Goal: Task Accomplishment & Management: Complete application form

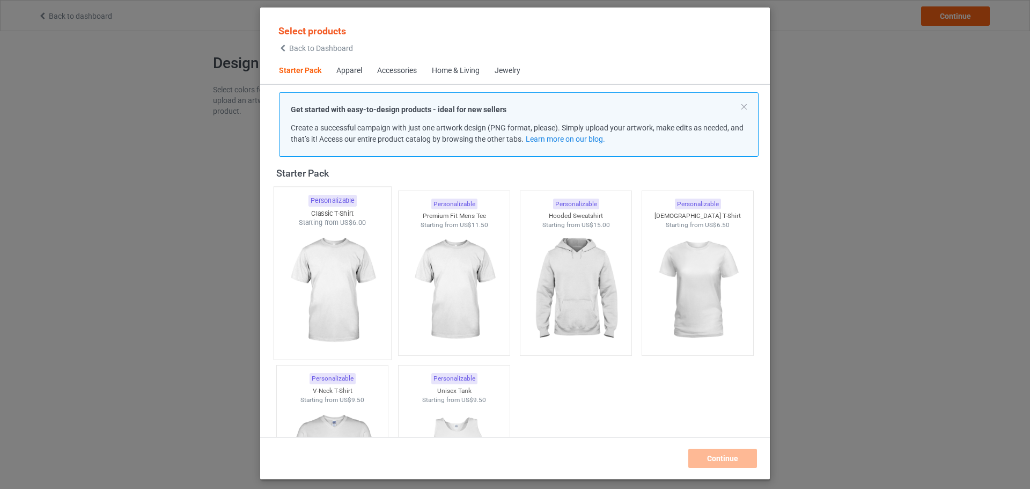
click at [344, 276] on img at bounding box center [332, 290] width 101 height 126
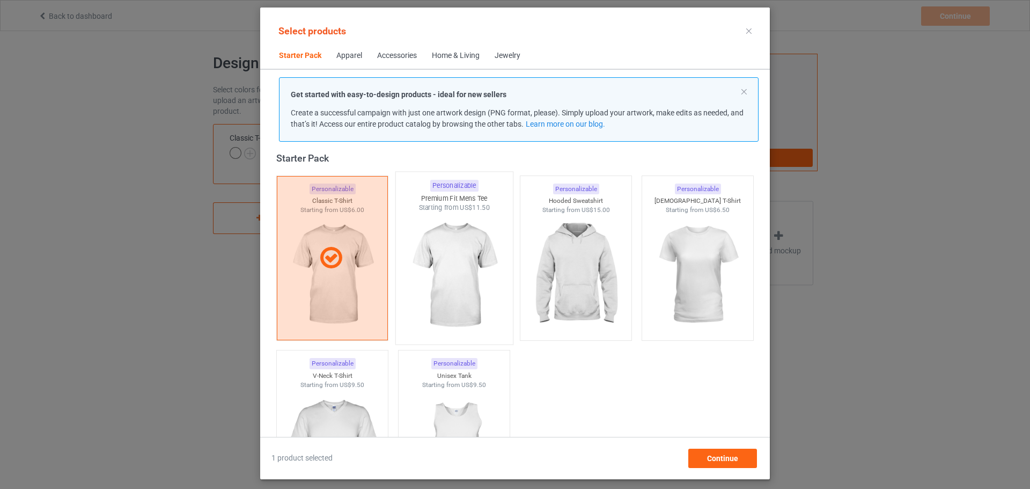
click at [438, 264] on img at bounding box center [453, 275] width 101 height 126
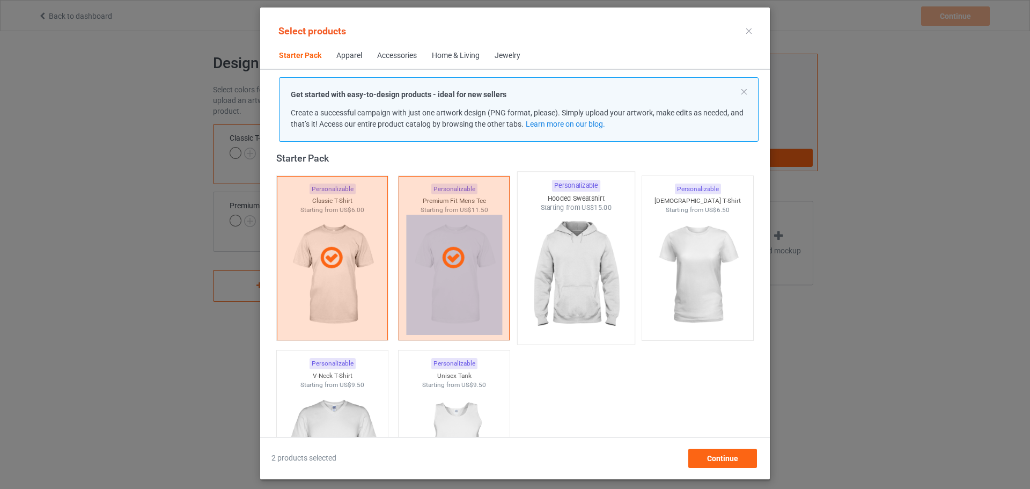
drag, startPoint x: 510, startPoint y: 247, endPoint x: 526, endPoint y: 242, distance: 16.7
click at [511, 247] on div "Personalizable Classic T-Shirt Starting from US$6.00 Personalizable Premium Fit…" at bounding box center [514, 345] width 487 height 349
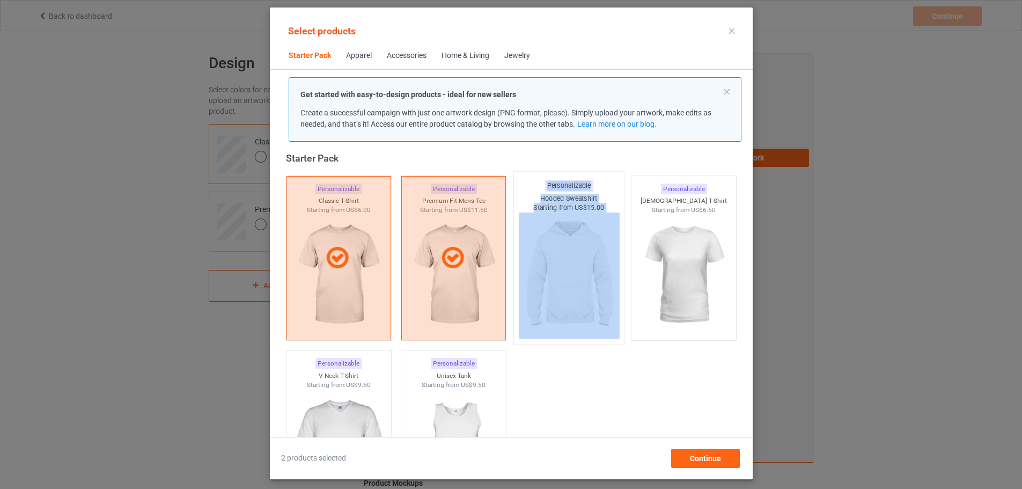
click at [615, 233] on img at bounding box center [568, 275] width 101 height 126
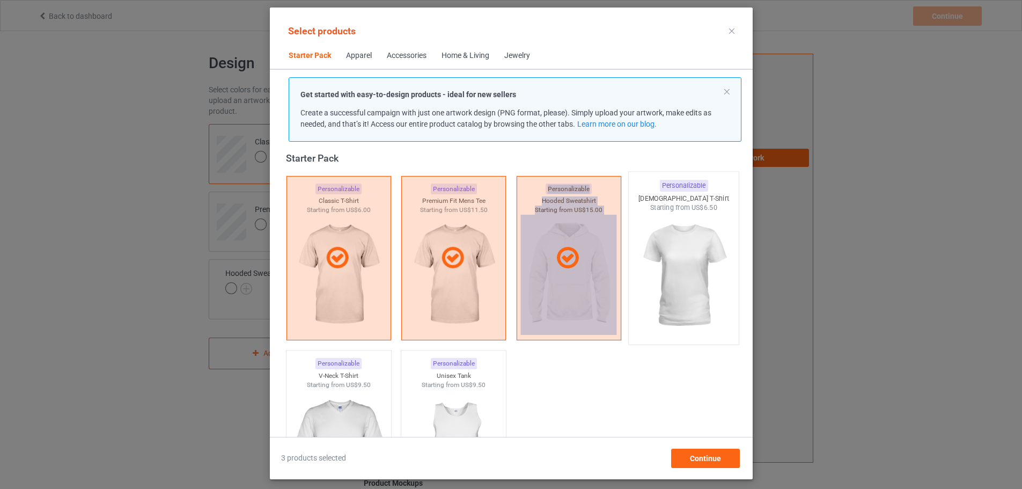
click at [684, 234] on img at bounding box center [683, 275] width 101 height 126
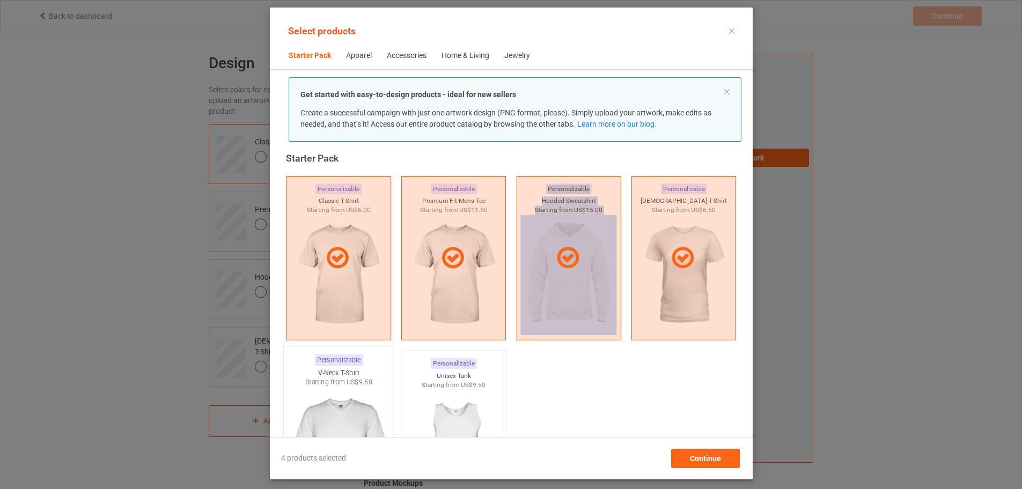
click at [320, 410] on img at bounding box center [338, 450] width 101 height 126
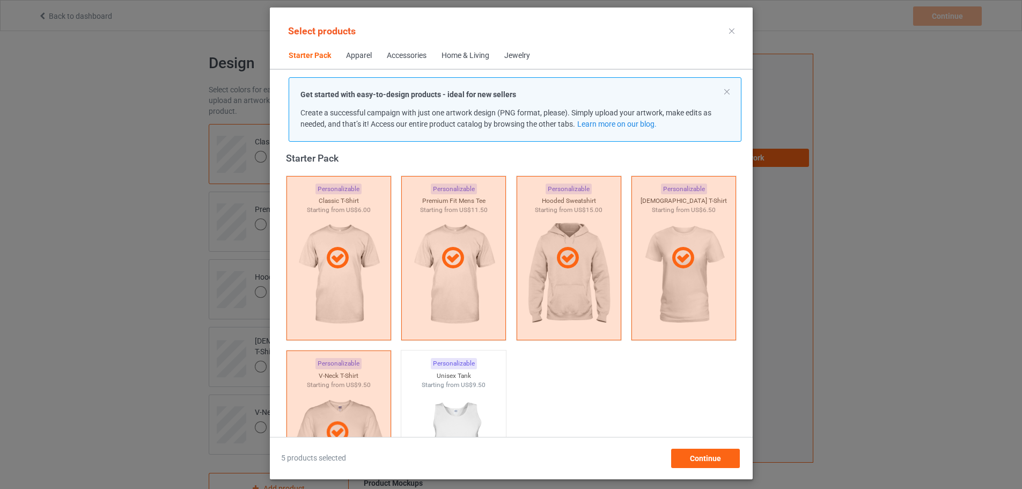
click at [455, 55] on div "Home & Living" at bounding box center [465, 55] width 48 height 11
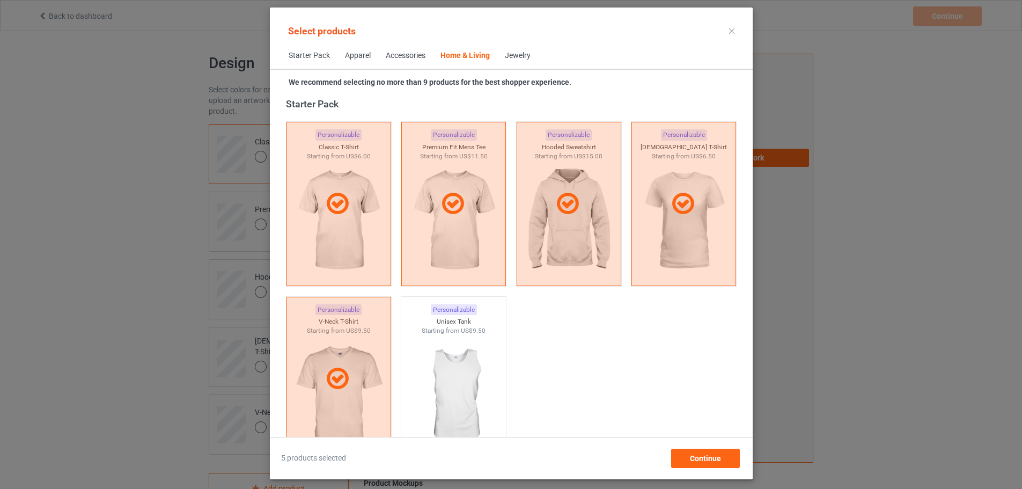
scroll to position [4838, 0]
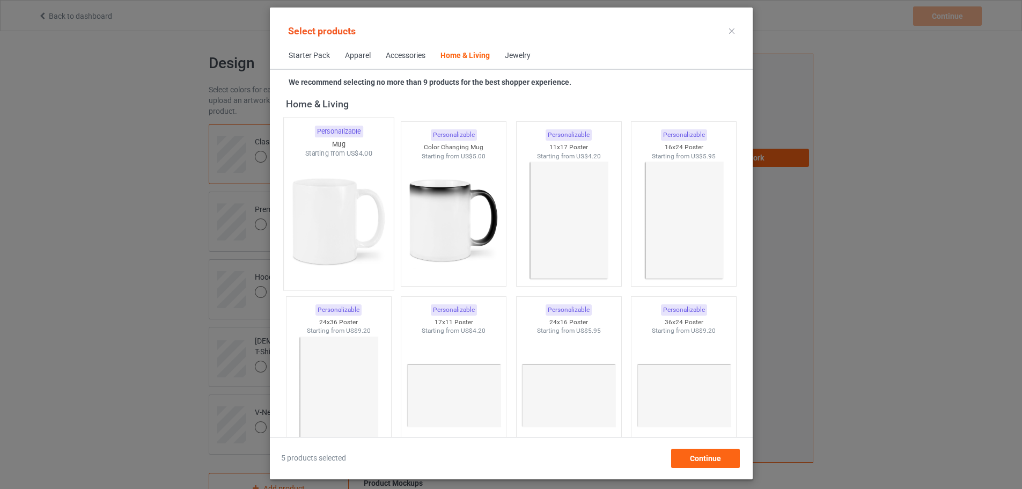
click at [347, 186] on img at bounding box center [338, 221] width 101 height 126
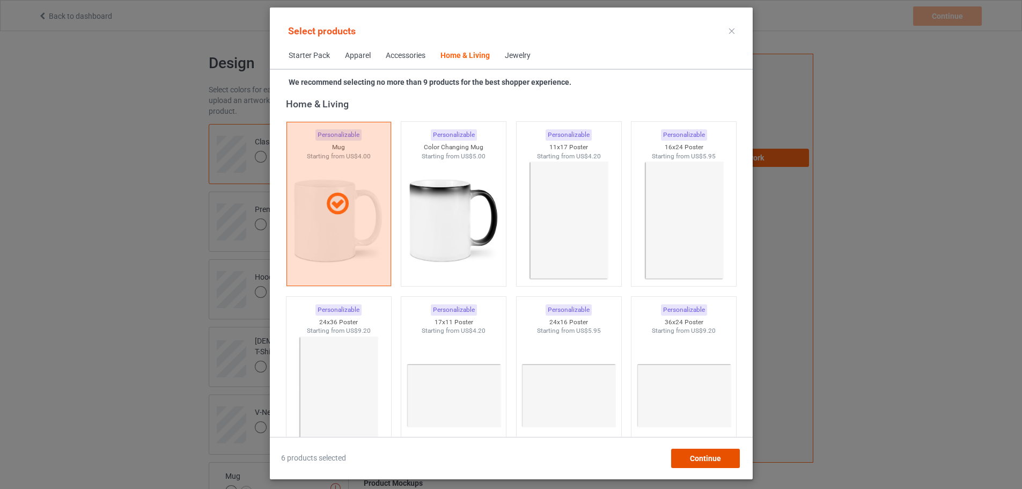
click at [699, 455] on div "Continue" at bounding box center [704, 457] width 69 height 19
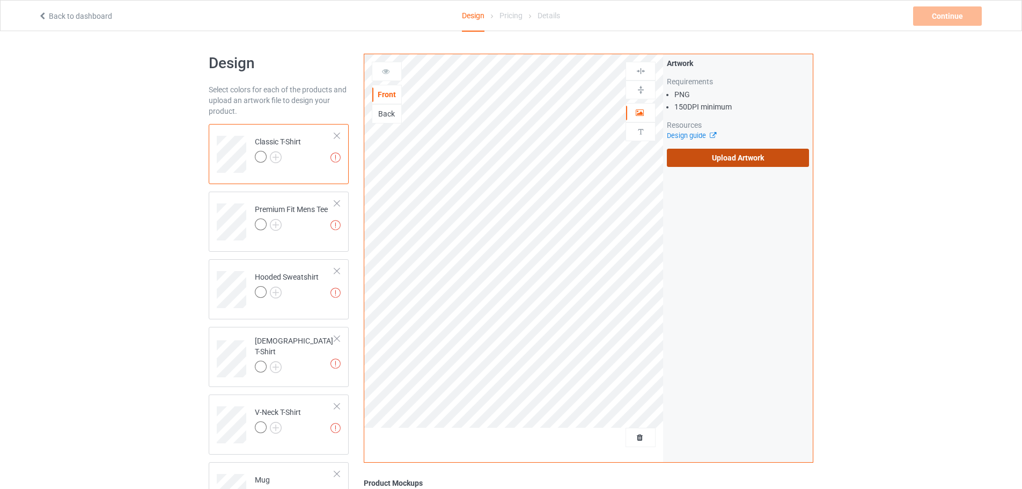
click at [751, 161] on label "Upload Artwork" at bounding box center [738, 158] width 142 height 18
click at [0, 0] on input "Upload Artwork" at bounding box center [0, 0] width 0 height 0
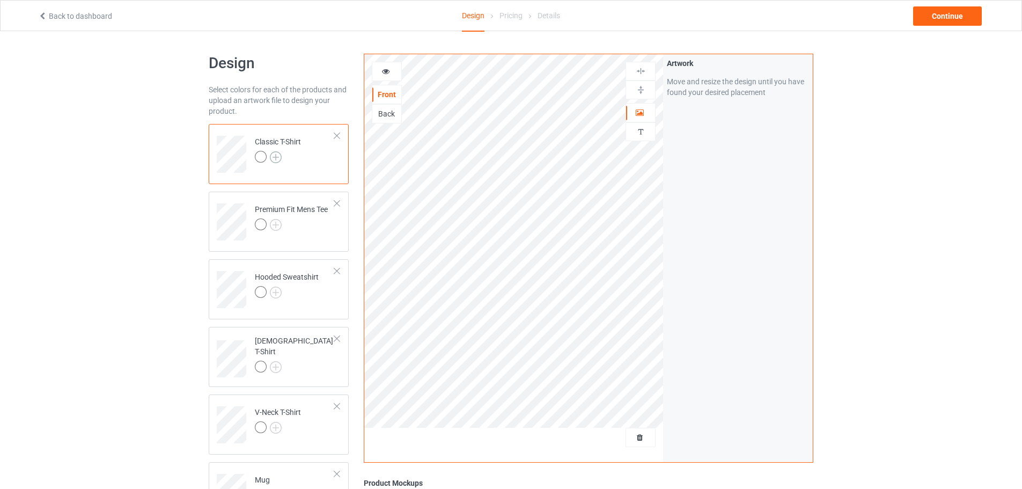
click at [281, 157] on img at bounding box center [276, 157] width 12 height 12
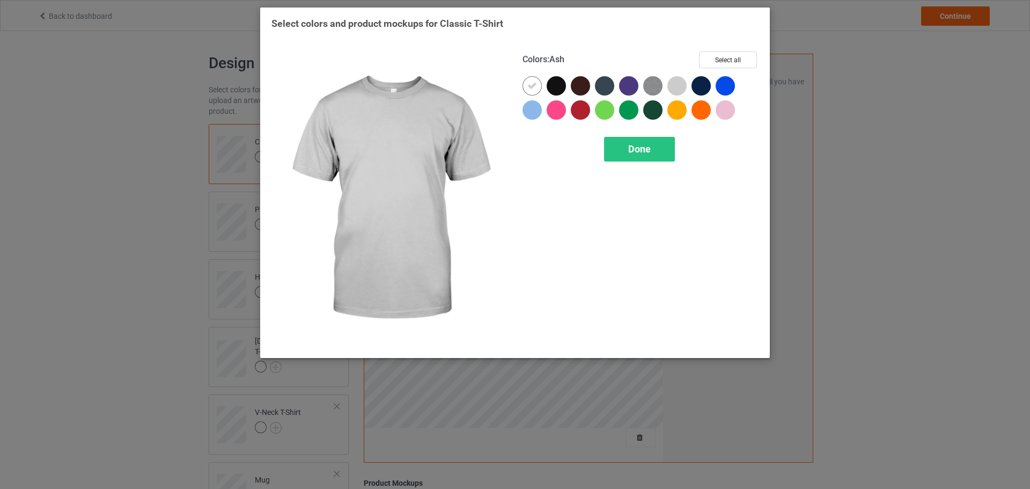
click at [674, 83] on div at bounding box center [676, 85] width 19 height 19
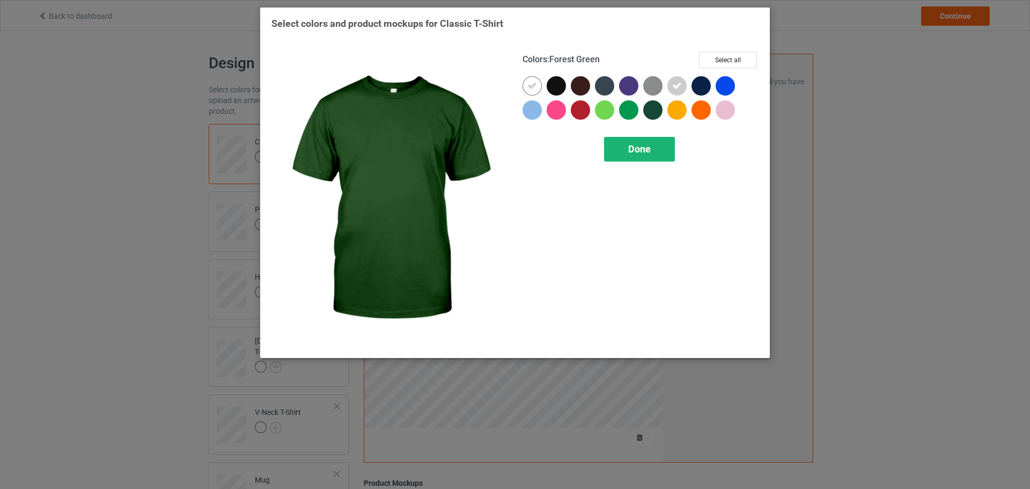
click at [640, 145] on span "Done" at bounding box center [639, 148] width 23 height 11
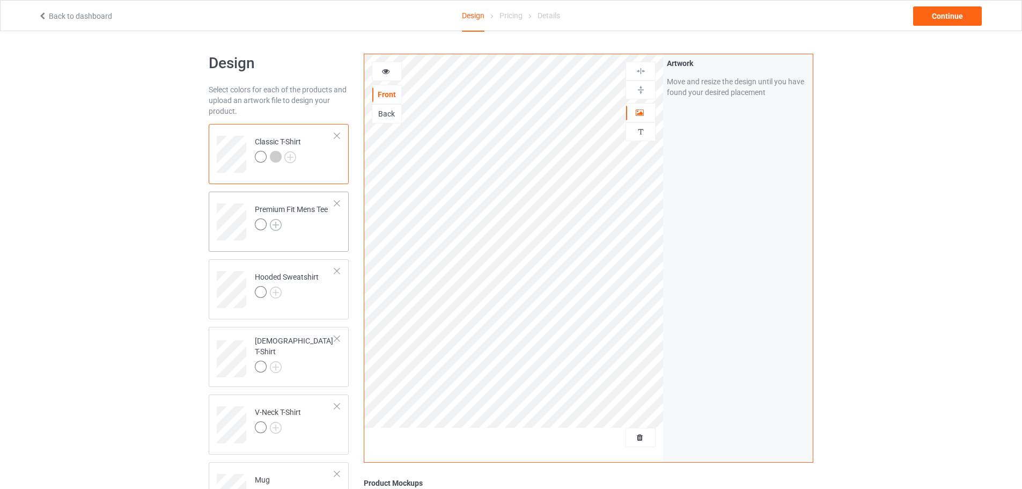
click at [276, 222] on img at bounding box center [276, 225] width 12 height 12
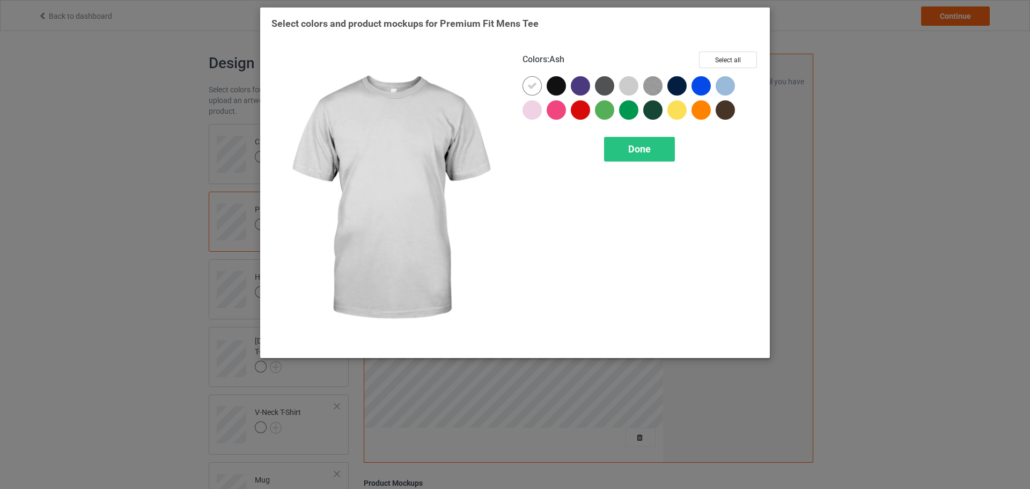
click at [631, 86] on div at bounding box center [628, 85] width 19 height 19
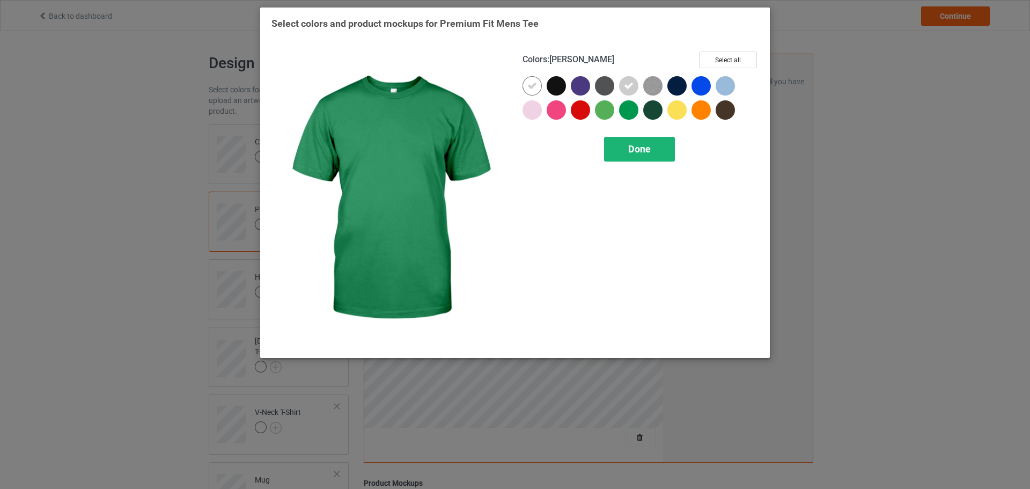
click at [616, 149] on div "Done" at bounding box center [639, 149] width 71 height 25
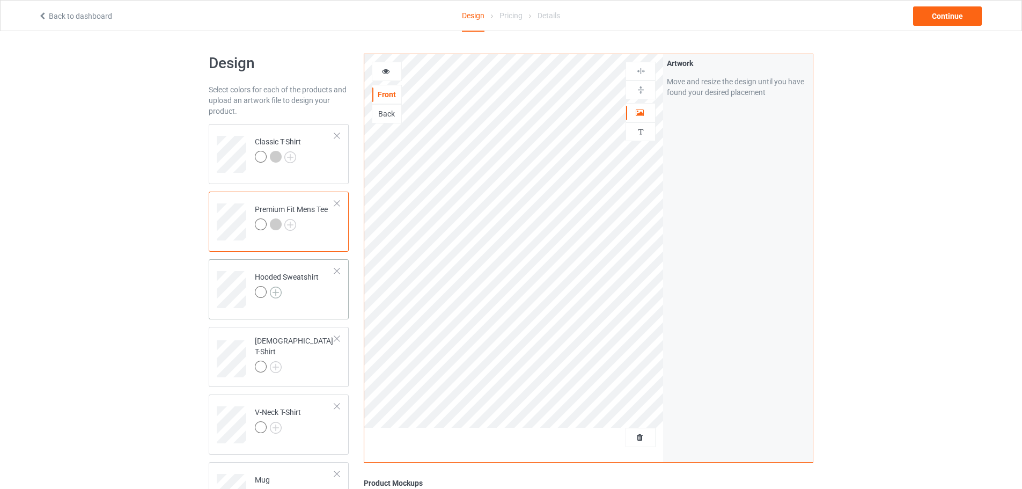
click at [278, 291] on img at bounding box center [276, 292] width 12 height 12
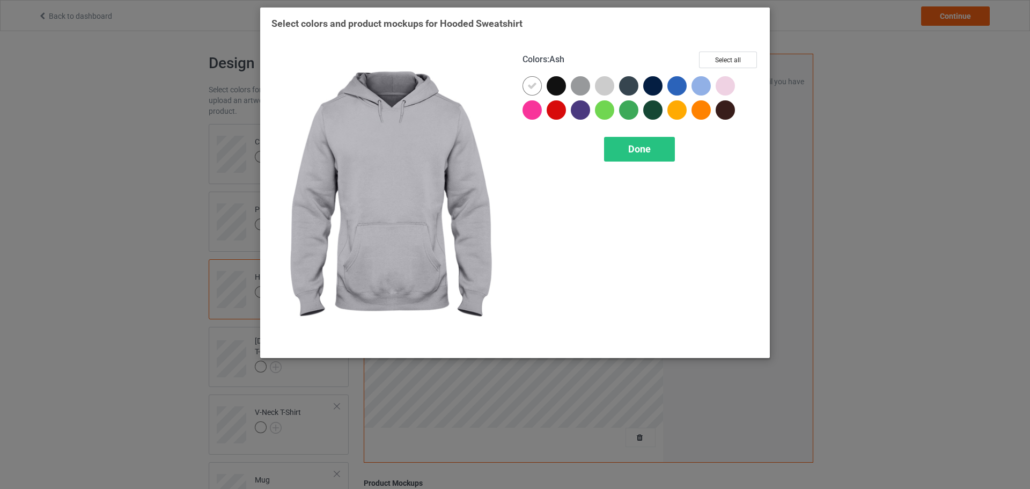
click at [609, 79] on div at bounding box center [604, 85] width 19 height 19
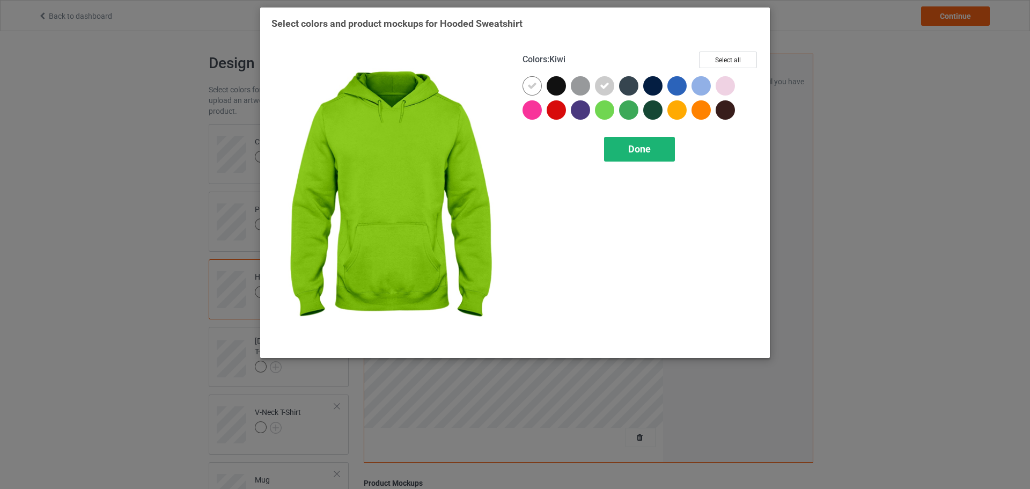
click at [626, 146] on div "Done" at bounding box center [639, 149] width 71 height 25
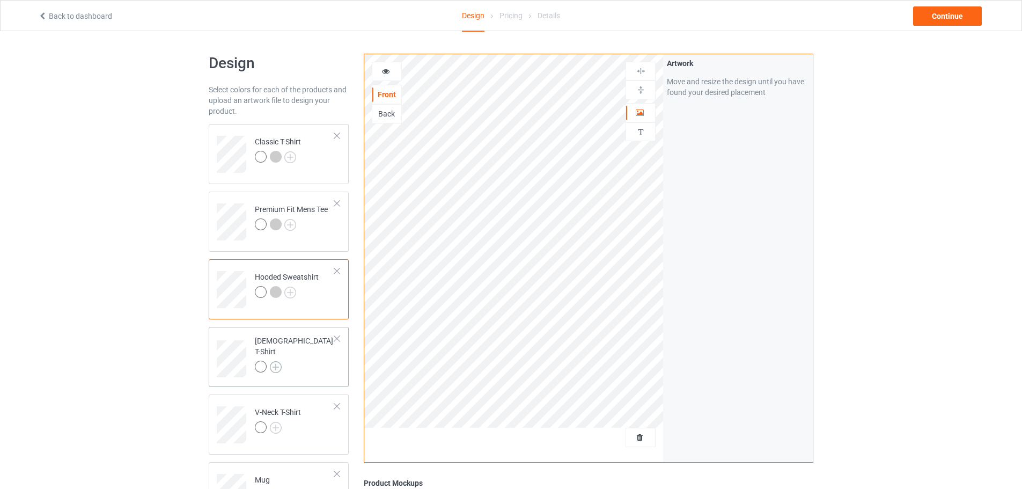
click at [279, 362] on img at bounding box center [276, 367] width 12 height 12
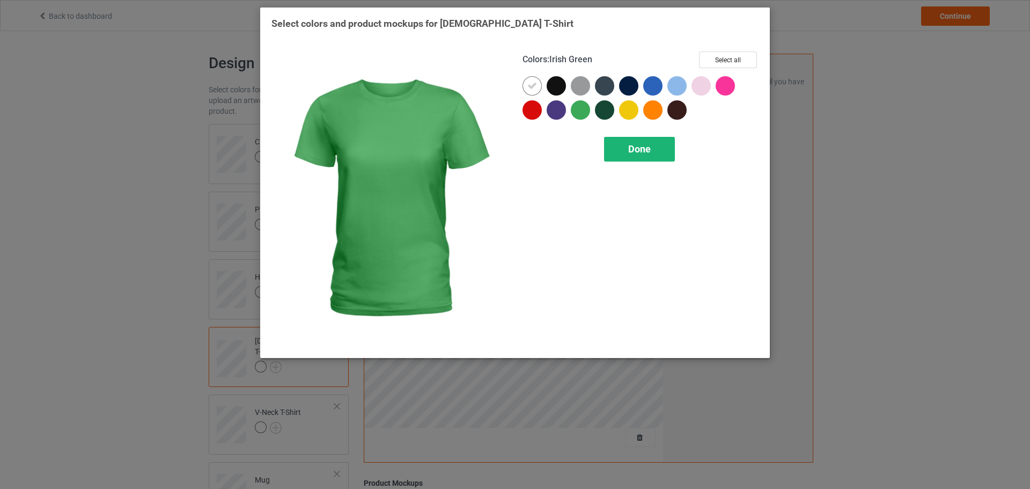
click at [639, 147] on span "Done" at bounding box center [639, 148] width 23 height 11
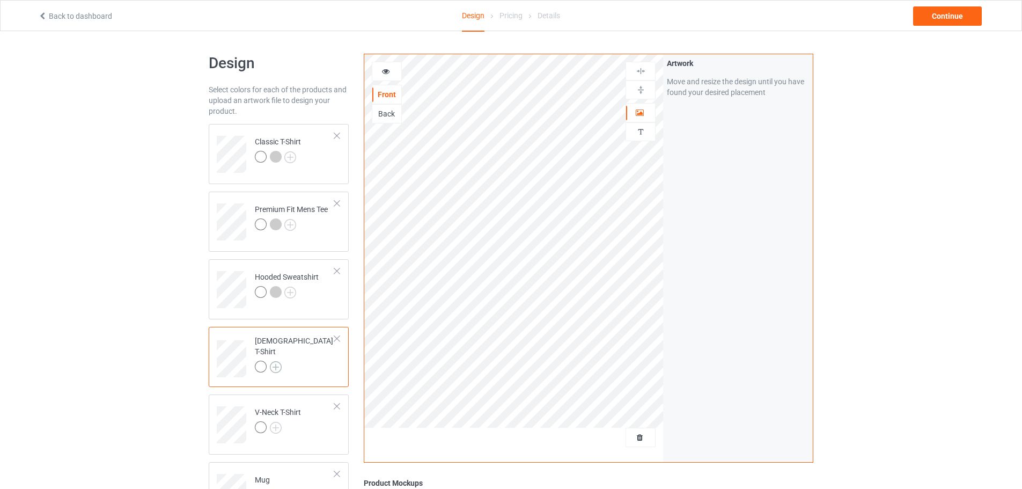
click at [276, 362] on img at bounding box center [276, 367] width 12 height 12
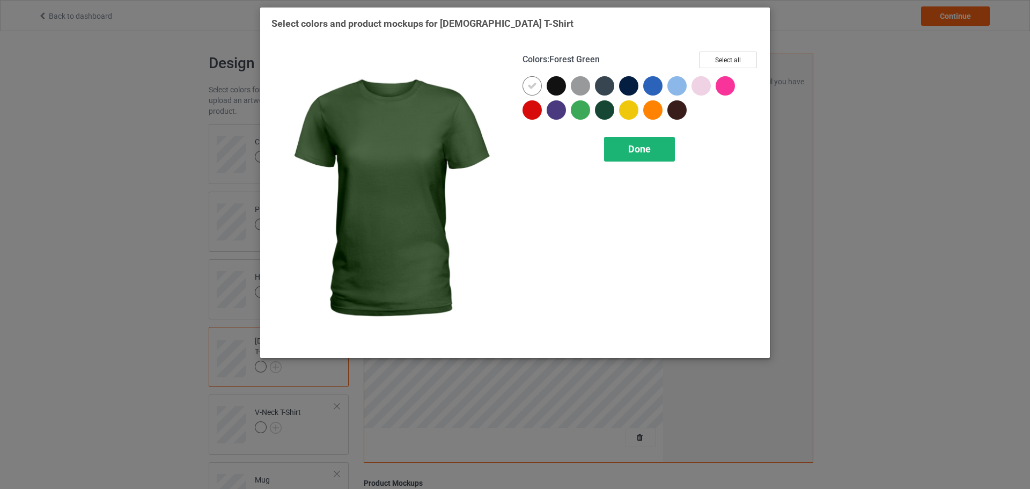
click at [651, 156] on div "Done" at bounding box center [639, 149] width 71 height 25
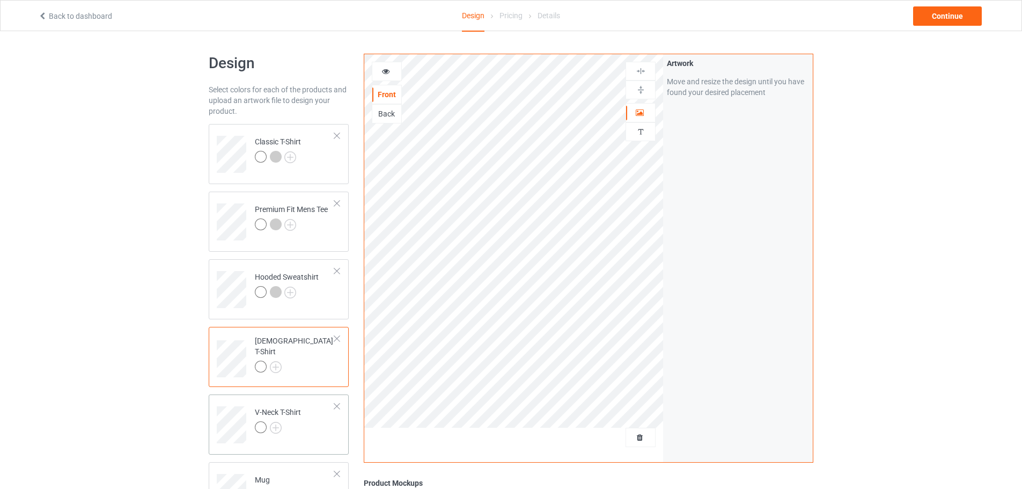
click at [283, 425] on div at bounding box center [278, 428] width 46 height 15
click at [276, 426] on img at bounding box center [276, 428] width 12 height 12
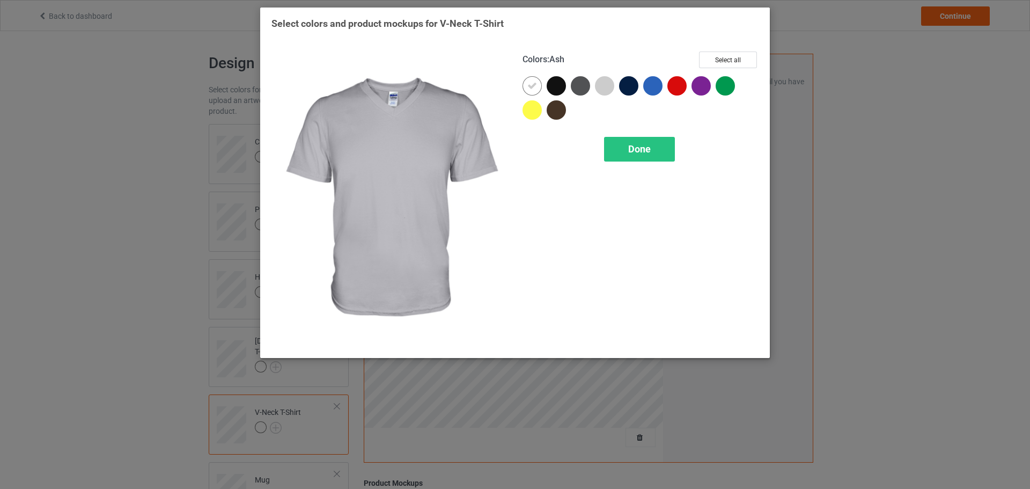
click at [606, 87] on div at bounding box center [604, 85] width 19 height 19
click at [638, 139] on div "Done" at bounding box center [639, 149] width 71 height 25
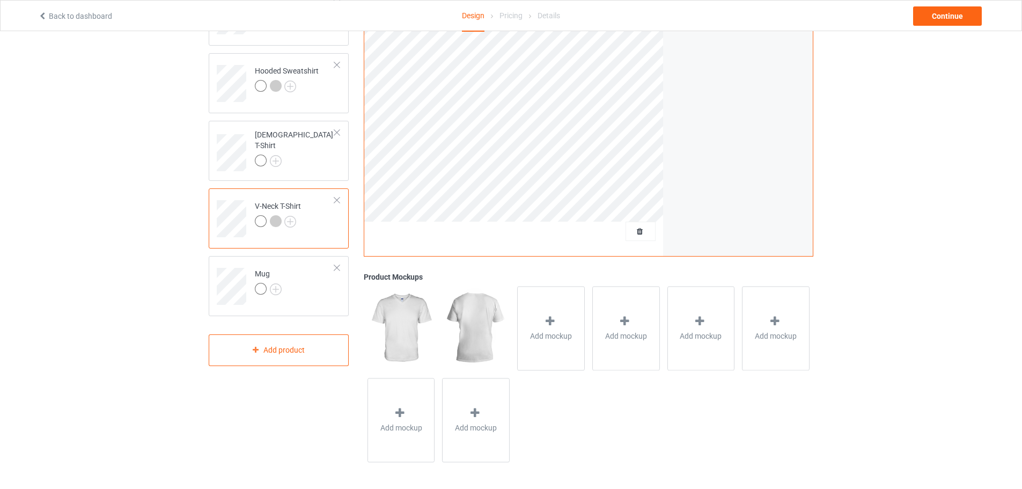
scroll to position [207, 0]
click at [278, 285] on img at bounding box center [276, 289] width 12 height 12
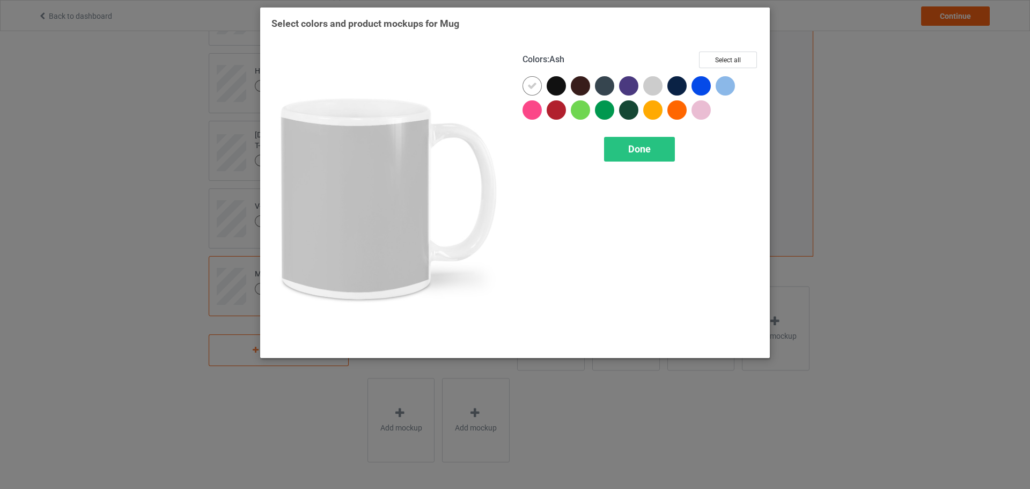
click at [654, 81] on div at bounding box center [652, 85] width 19 height 19
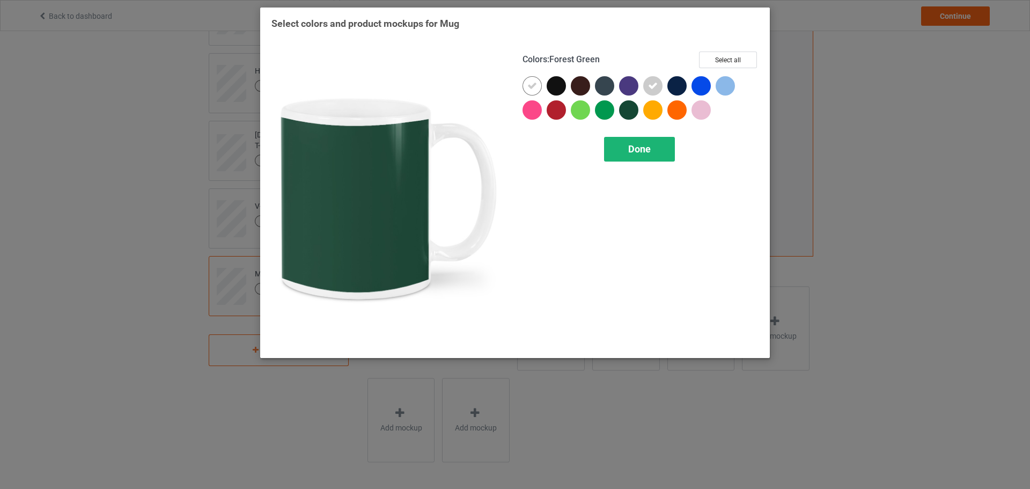
click at [625, 158] on div "Done" at bounding box center [639, 149] width 71 height 25
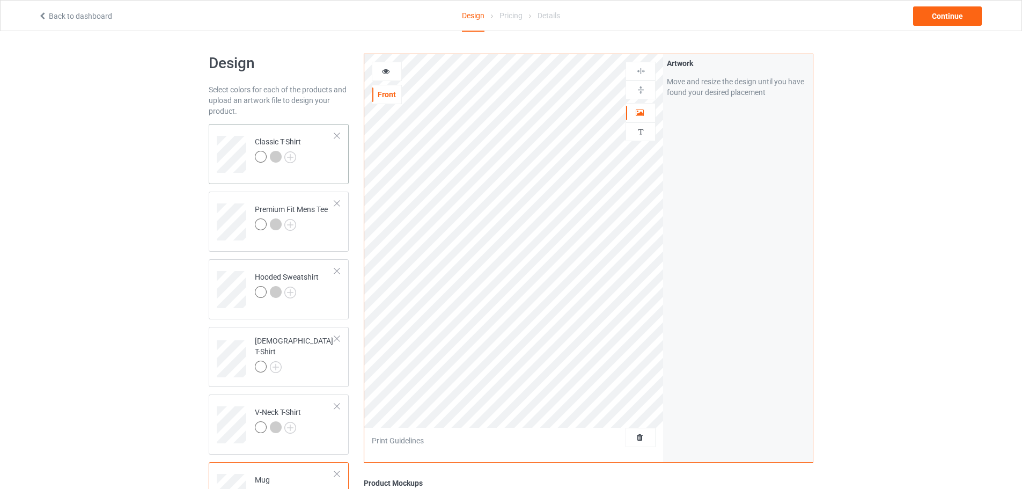
click at [304, 138] on td "Classic T-Shirt" at bounding box center [295, 150] width 92 height 45
click at [972, 12] on div "Continue" at bounding box center [947, 15] width 69 height 19
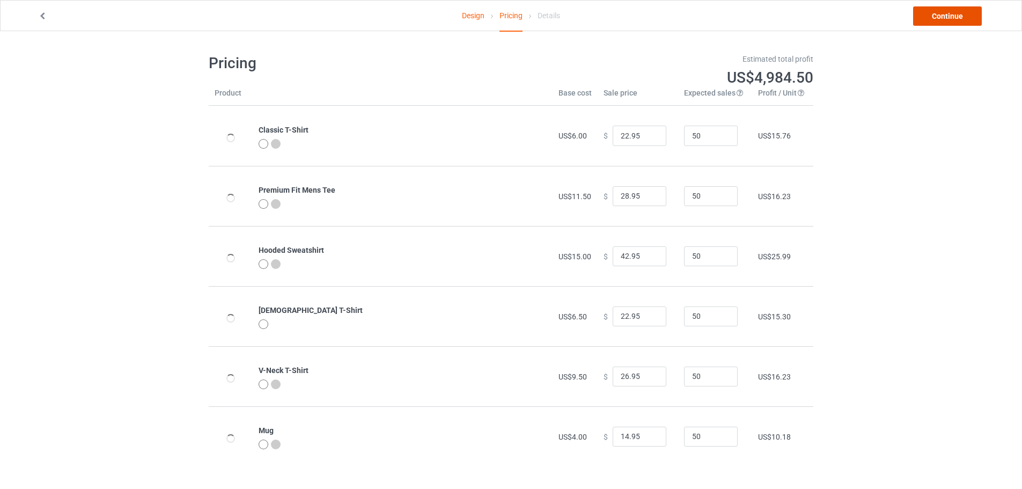
click at [941, 17] on link "Continue" at bounding box center [947, 15] width 69 height 19
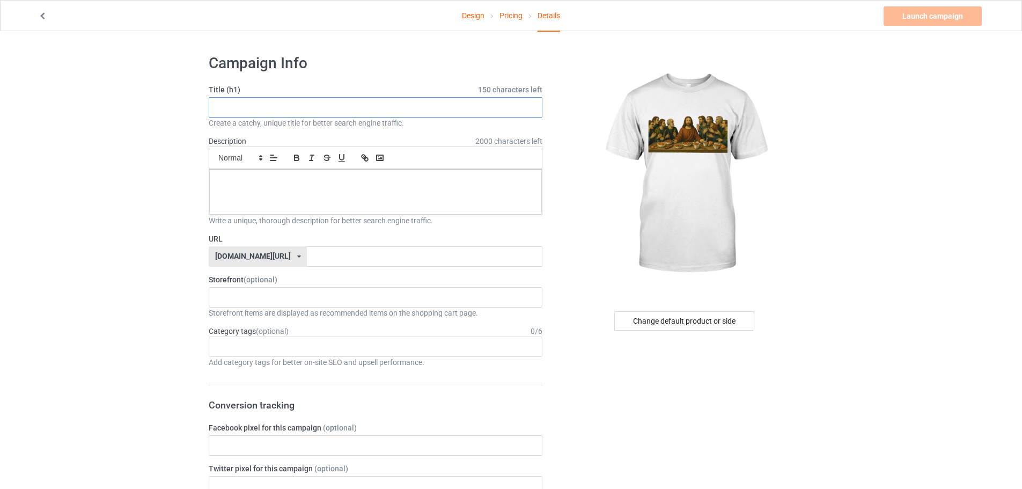
click at [254, 114] on input "text" at bounding box center [376, 107] width 334 height 20
paste input "Last Supper Takeaway"
type input "Last Supper Takeaway"
click at [307, 259] on input "text" at bounding box center [424, 256] width 235 height 20
paste input "Last Supper Takeaway"
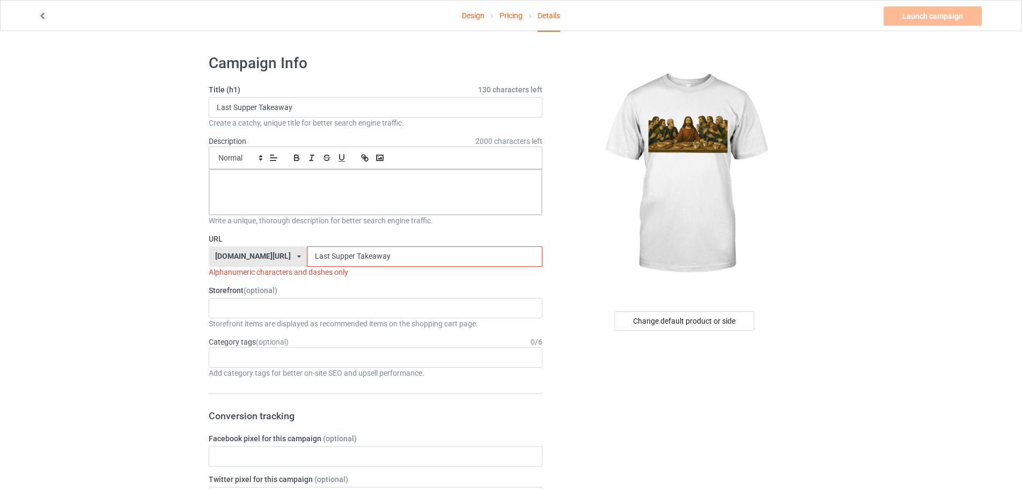
type input "Last Supper Takeaway"
click at [284, 196] on div at bounding box center [375, 191] width 333 height 45
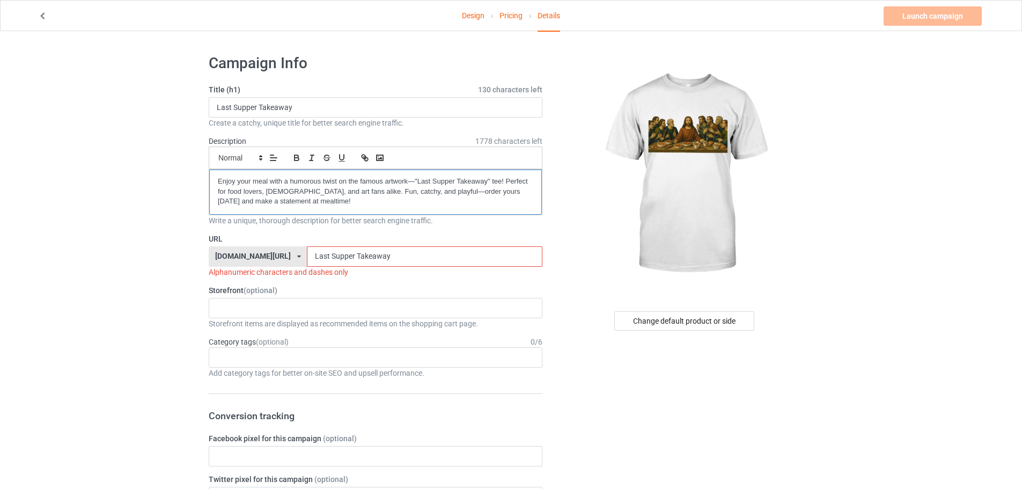
click at [211, 180] on div "Enjoy your meal with a humorous twist on the famous artwork—"Last Supper Takeaw…" at bounding box center [375, 191] width 333 height 45
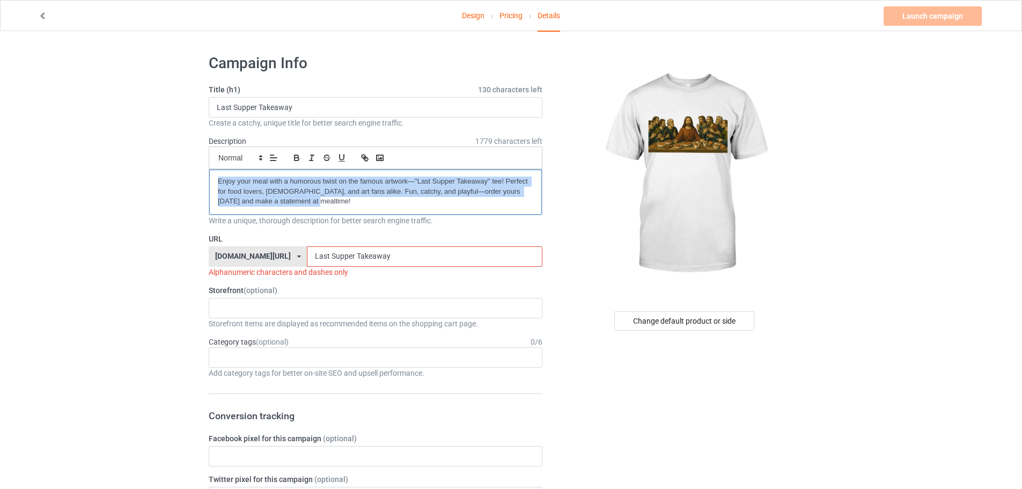
drag, startPoint x: 314, startPoint y: 204, endPoint x: 132, endPoint y: 157, distance: 187.9
copy p "Enjoy your meal with a humorous twist on the famous artwork—"Last Supper Takeaw…"
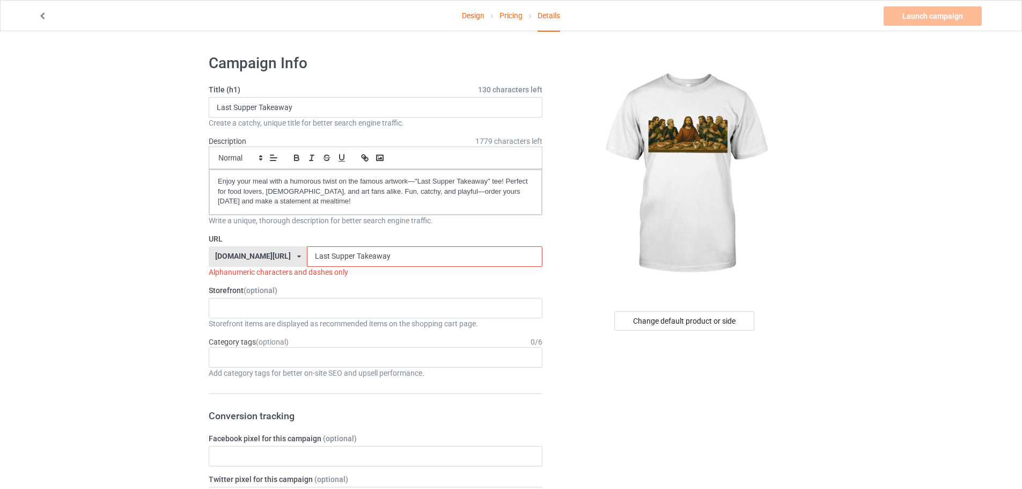
drag, startPoint x: 298, startPoint y: 254, endPoint x: 300, endPoint y: 261, distance: 6.8
click at [307, 261] on input "Last Supper Takeaway" at bounding box center [424, 256] width 235 height 20
click at [327, 258] on input "Last-Supper Takeaway" at bounding box center [424, 256] width 235 height 20
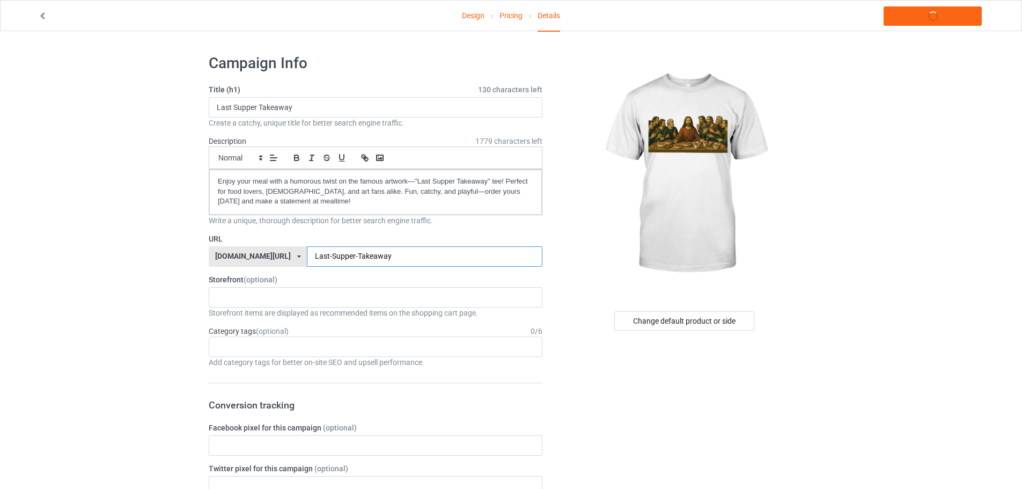
click at [368, 248] on input "Last-Supper-Takeaway" at bounding box center [424, 256] width 235 height 20
drag, startPoint x: 385, startPoint y: 252, endPoint x: 225, endPoint y: 252, distance: 159.3
click at [225, 252] on div "[DOMAIN_NAME][URL] [DOMAIN_NAME][URL] 587d0d41cee36fd012c64a69 Last-Supper-Take…" at bounding box center [376, 256] width 334 height 20
type input "Last-Supper-Takeaway"
click at [279, 305] on div "KIOTA Gaming Finish Line Fitness Mi-Tees 6767c36548d7ee002e084532 651a982803c4d…" at bounding box center [376, 297] width 334 height 20
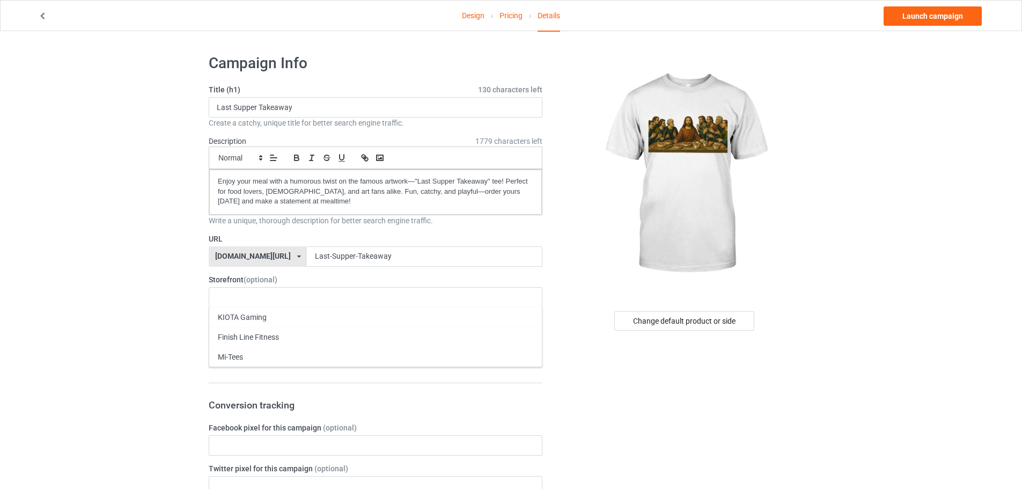
click at [255, 354] on div "Mi-Tees" at bounding box center [375, 357] width 333 height 20
drag, startPoint x: 186, startPoint y: 318, endPoint x: 193, endPoint y: 314, distance: 7.5
drag, startPoint x: 250, startPoint y: 337, endPoint x: 255, endPoint y: 329, distance: 10.1
click at [250, 338] on div "Age > [DEMOGRAPHIC_DATA] > 1 Age > [DEMOGRAPHIC_DATA] Months > 1 Month Age > [D…" at bounding box center [376, 346] width 334 height 20
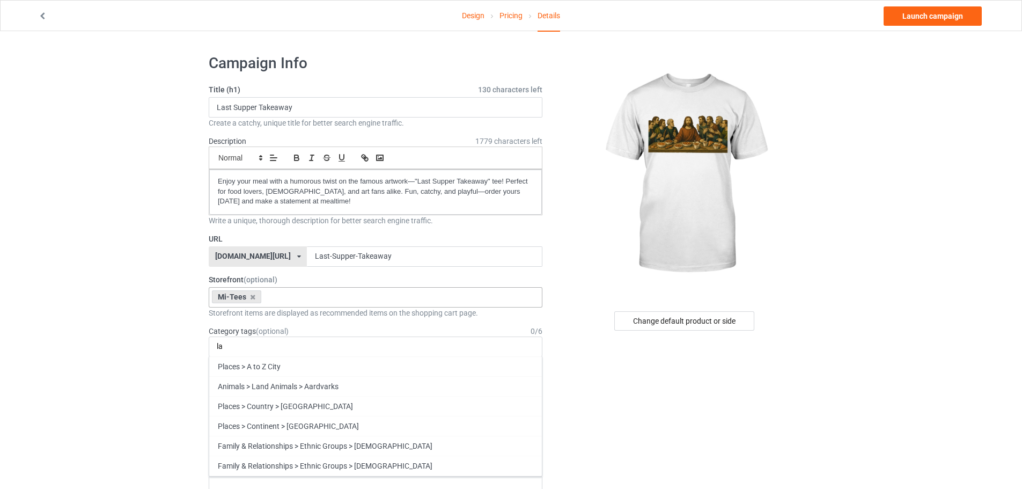
type input "l"
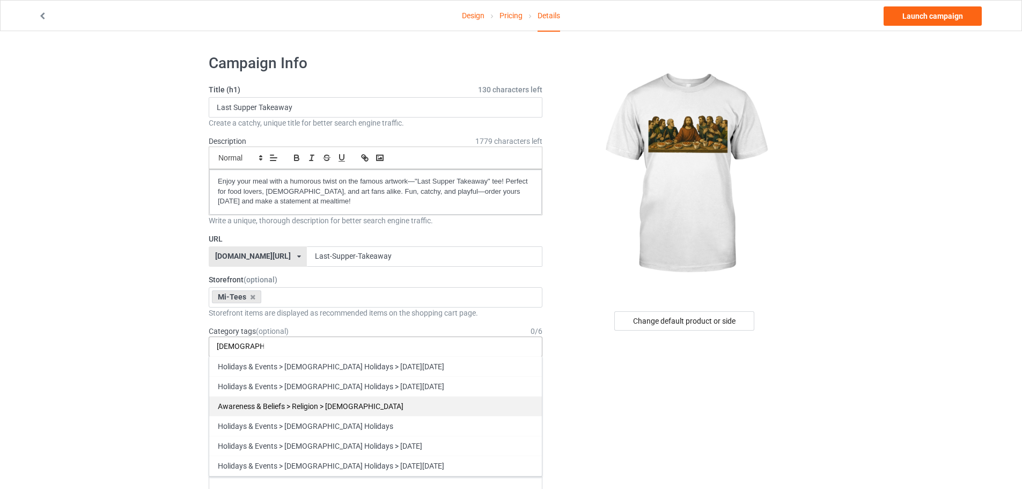
type input "[DEMOGRAPHIC_DATA]"
click at [324, 407] on div "Awareness & Beliefs > Religion > [DEMOGRAPHIC_DATA]" at bounding box center [375, 406] width 333 height 20
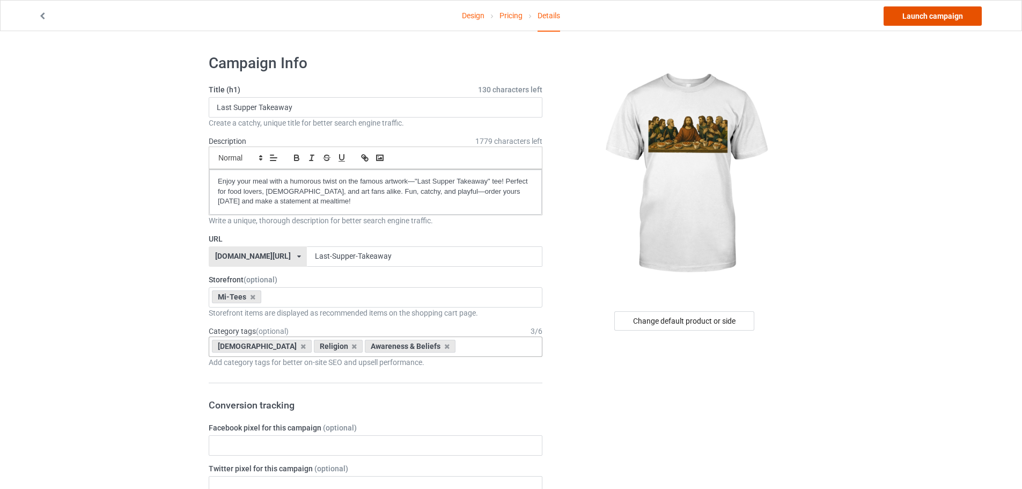
click at [933, 13] on link "Launch campaign" at bounding box center [932, 15] width 98 height 19
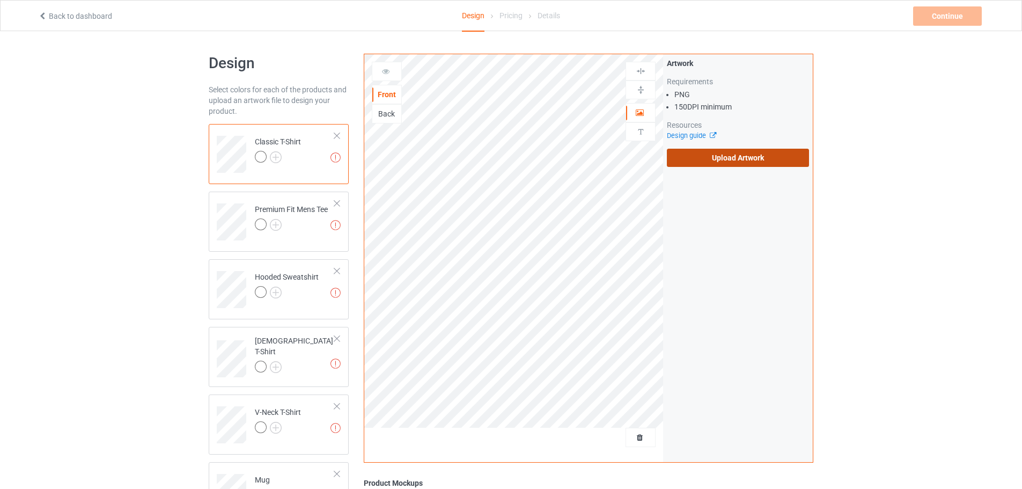
click at [697, 150] on label "Upload Artwork" at bounding box center [738, 158] width 142 height 18
click at [0, 0] on input "Upload Artwork" at bounding box center [0, 0] width 0 height 0
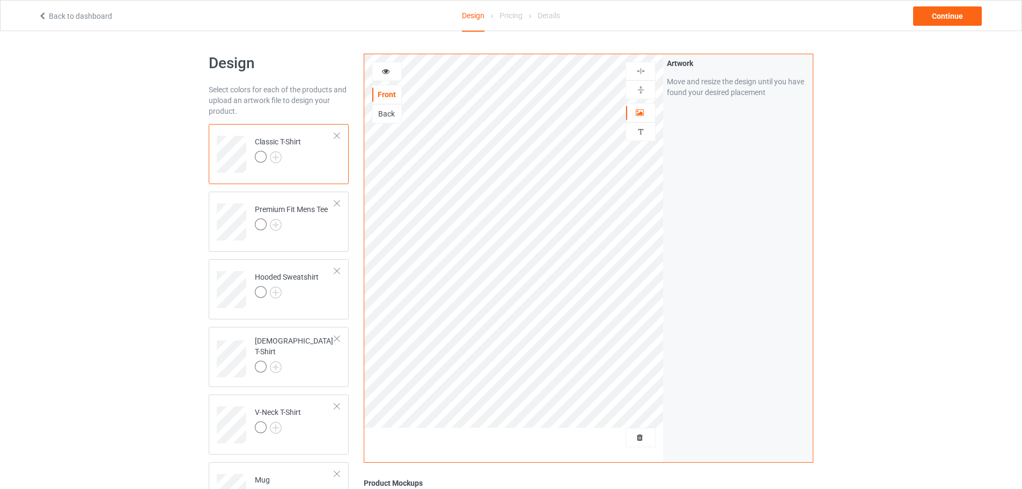
click at [282, 156] on div at bounding box center [278, 158] width 46 height 15
click at [279, 157] on img at bounding box center [276, 157] width 12 height 12
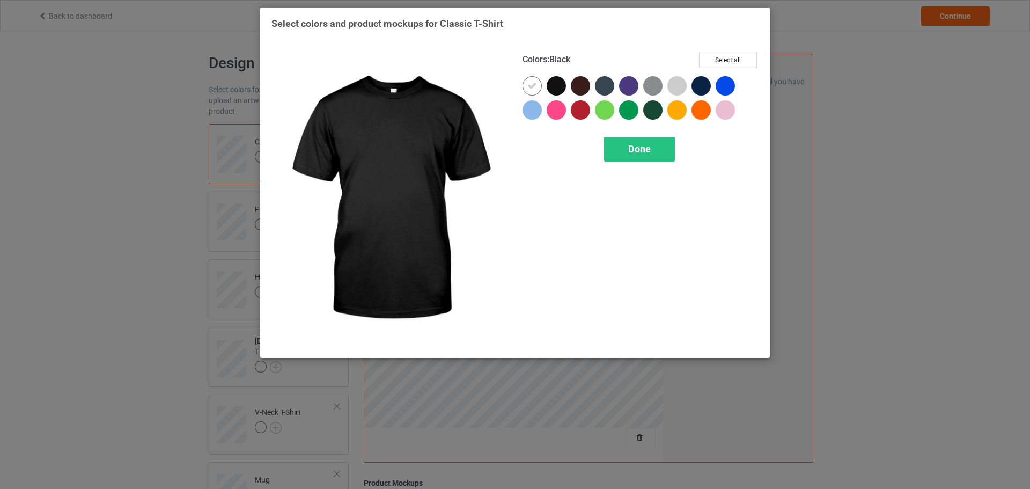
click at [561, 83] on div at bounding box center [556, 85] width 19 height 19
click at [506, 85] on img at bounding box center [389, 198] width 236 height 295
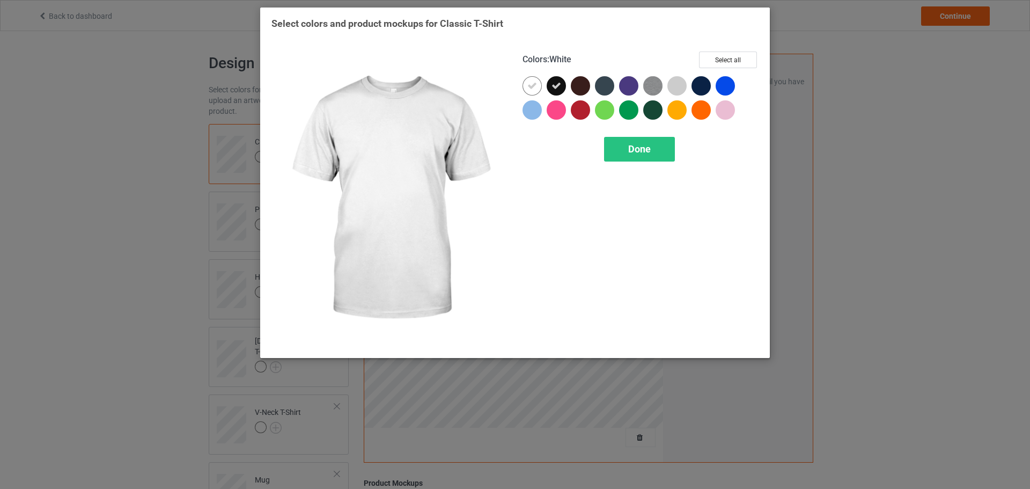
click at [533, 85] on icon at bounding box center [532, 86] width 10 height 10
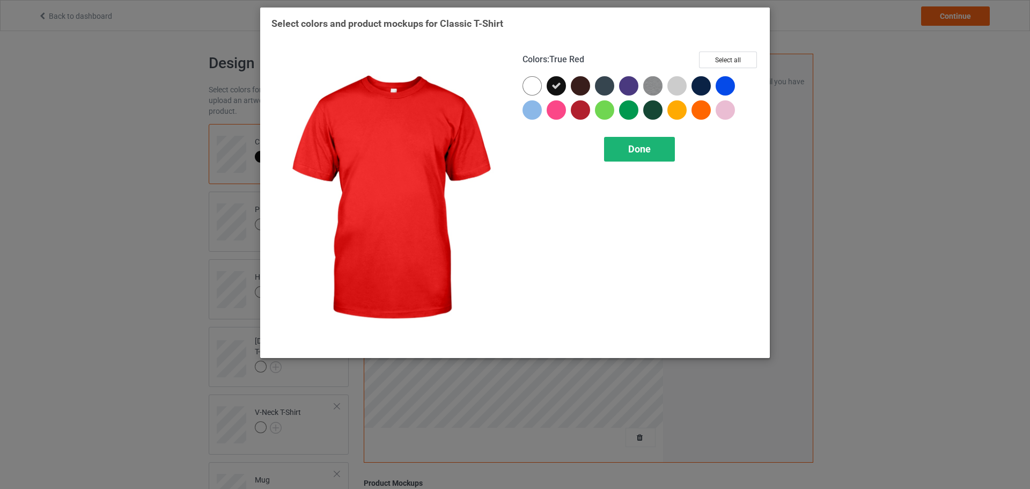
click at [646, 156] on div "Done" at bounding box center [639, 149] width 71 height 25
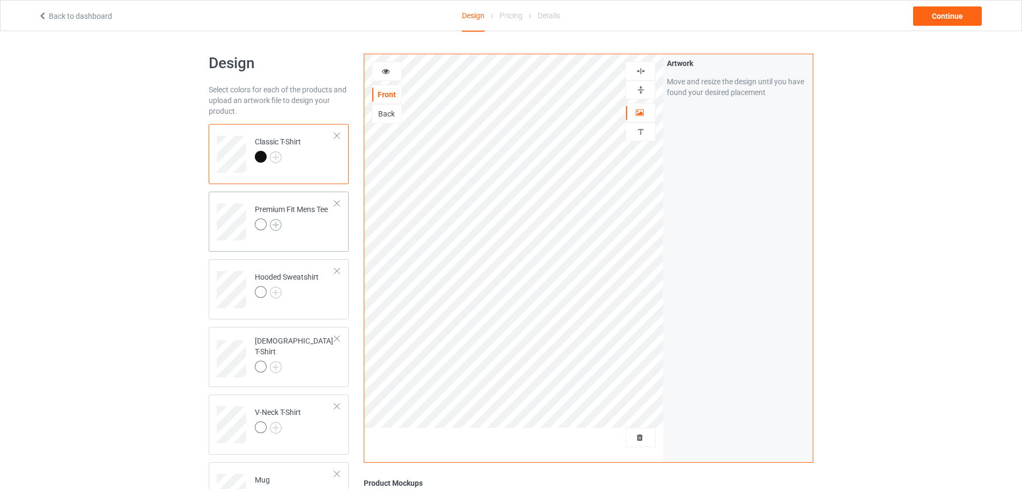
click at [276, 224] on img at bounding box center [276, 225] width 12 height 12
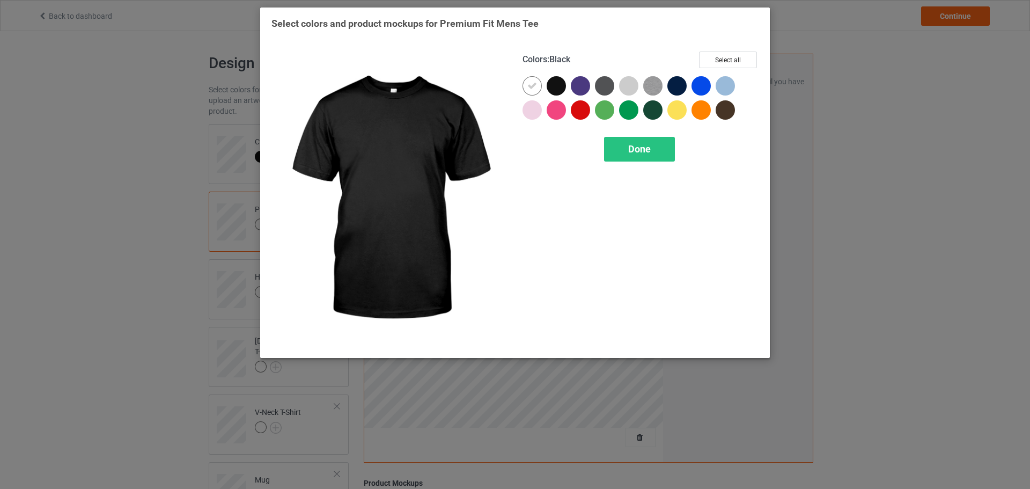
click at [561, 85] on div at bounding box center [556, 85] width 19 height 19
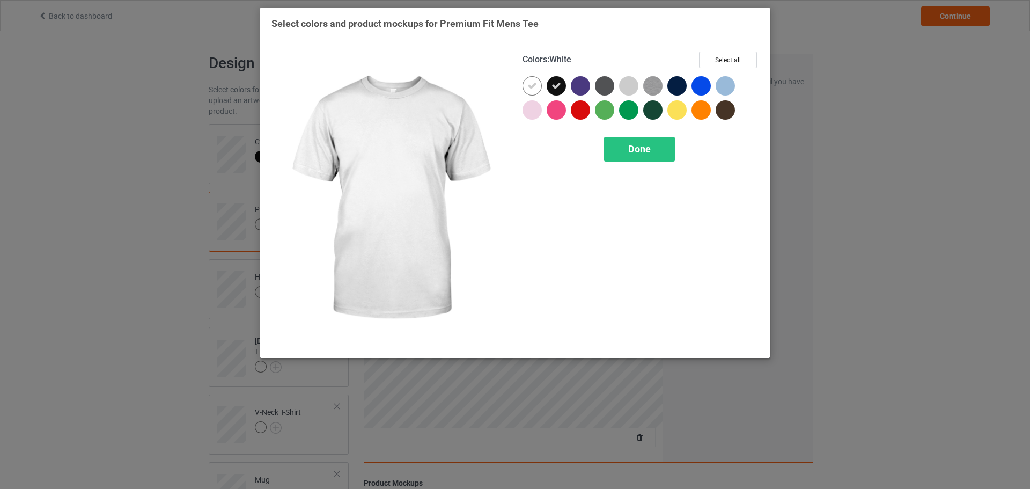
drag, startPoint x: 520, startPoint y: 85, endPoint x: 528, endPoint y: 85, distance: 8.1
click at [524, 85] on div "Colors : White Select all Done" at bounding box center [640, 199] width 251 height 310
click at [533, 85] on icon at bounding box center [532, 86] width 10 height 10
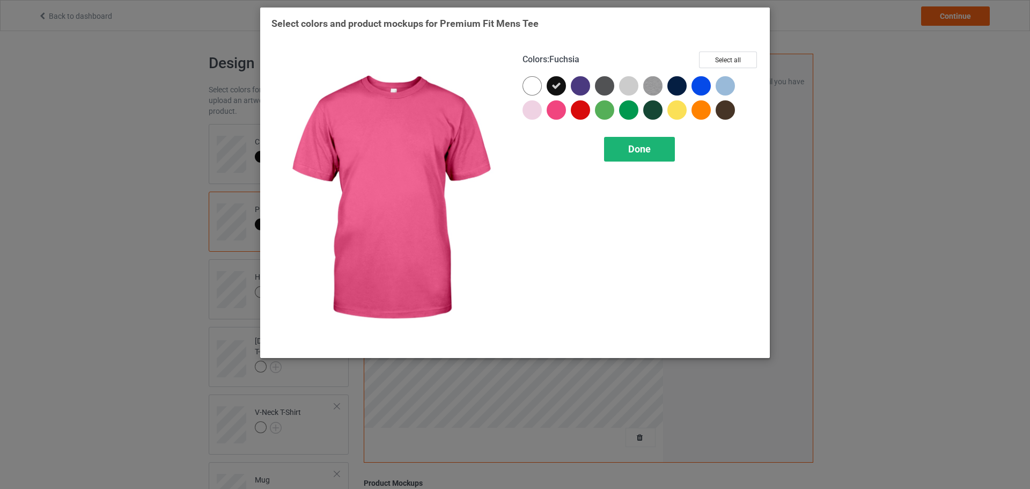
click at [618, 142] on div "Done" at bounding box center [639, 149] width 71 height 25
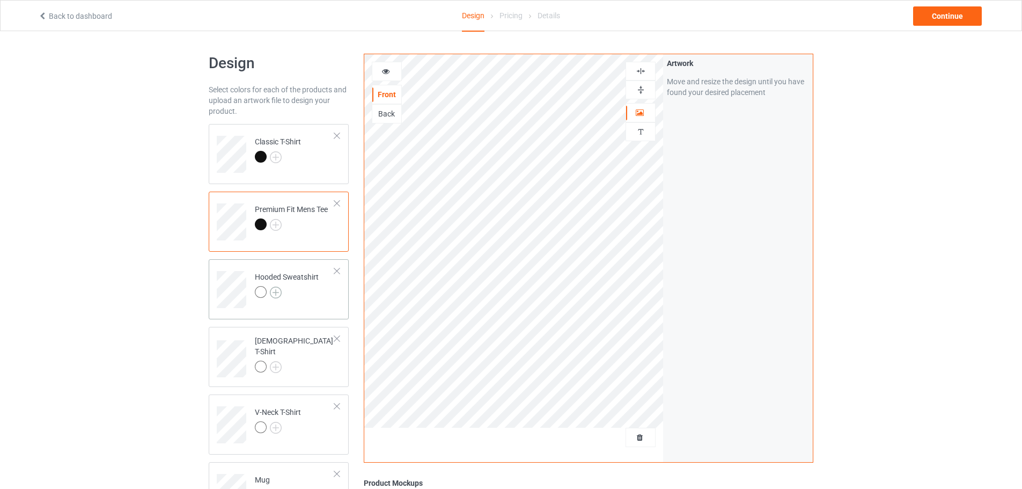
click at [278, 292] on img at bounding box center [276, 292] width 12 height 12
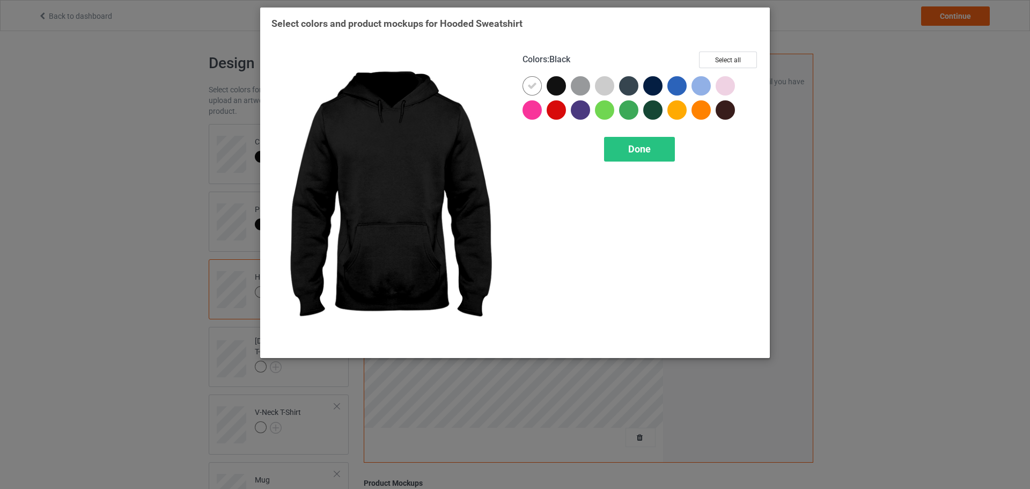
click at [550, 87] on div at bounding box center [556, 85] width 19 height 19
click at [537, 87] on div at bounding box center [531, 85] width 19 height 19
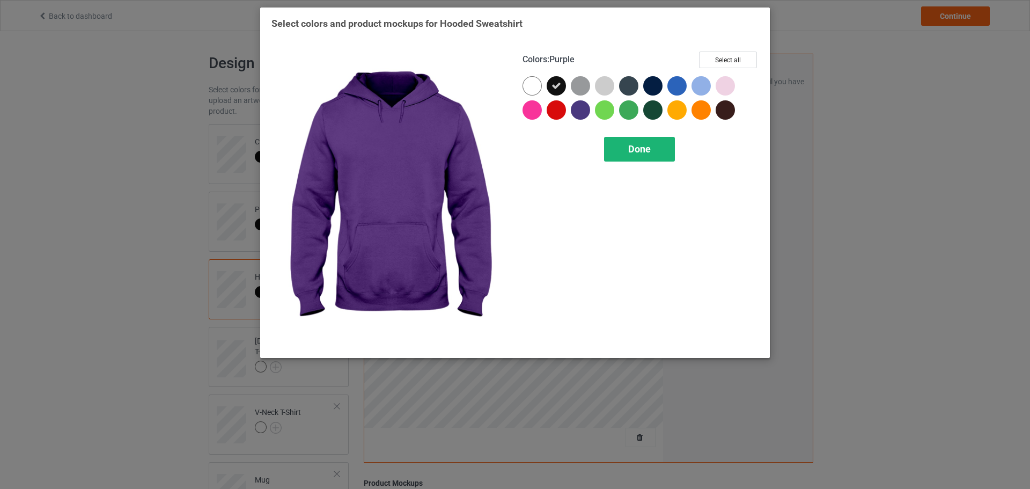
click at [613, 147] on div "Done" at bounding box center [639, 149] width 71 height 25
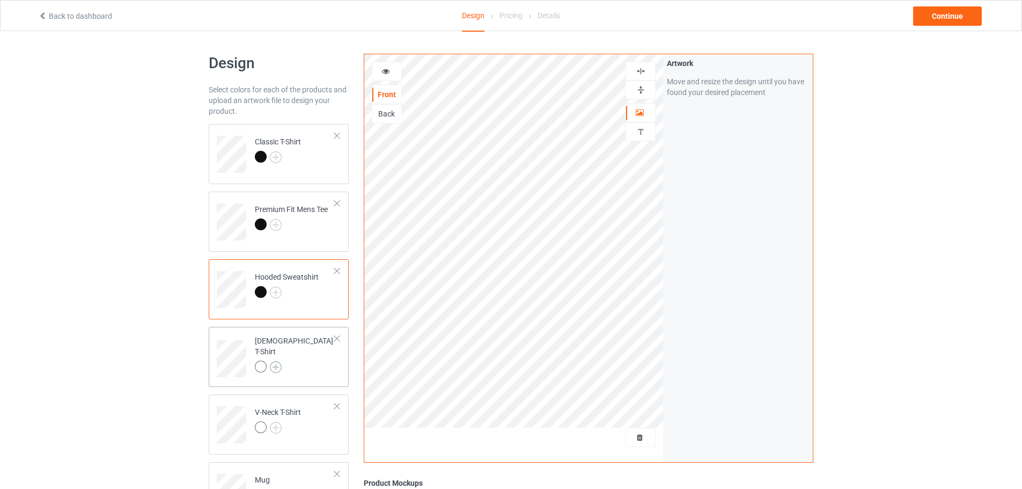
click at [279, 361] on img at bounding box center [276, 367] width 12 height 12
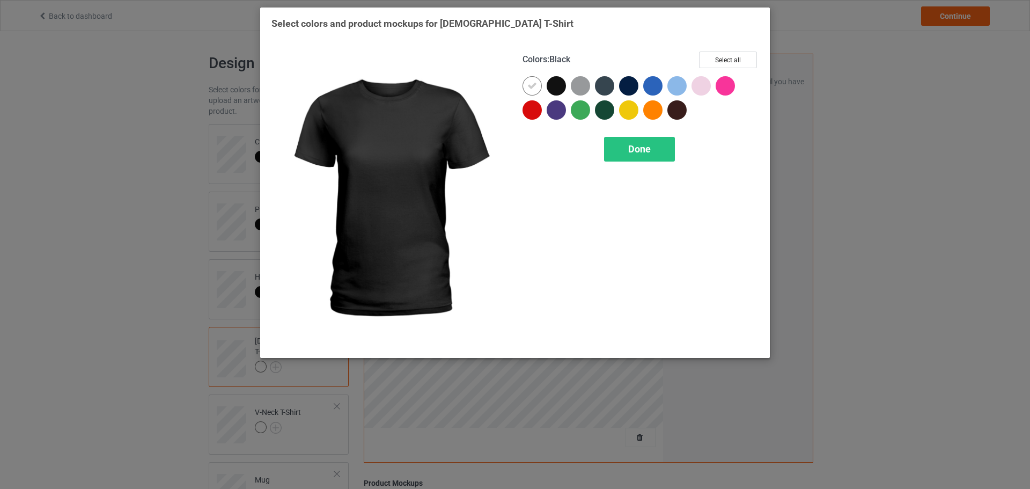
click at [565, 85] on div at bounding box center [556, 85] width 19 height 19
click at [533, 84] on icon at bounding box center [532, 86] width 10 height 10
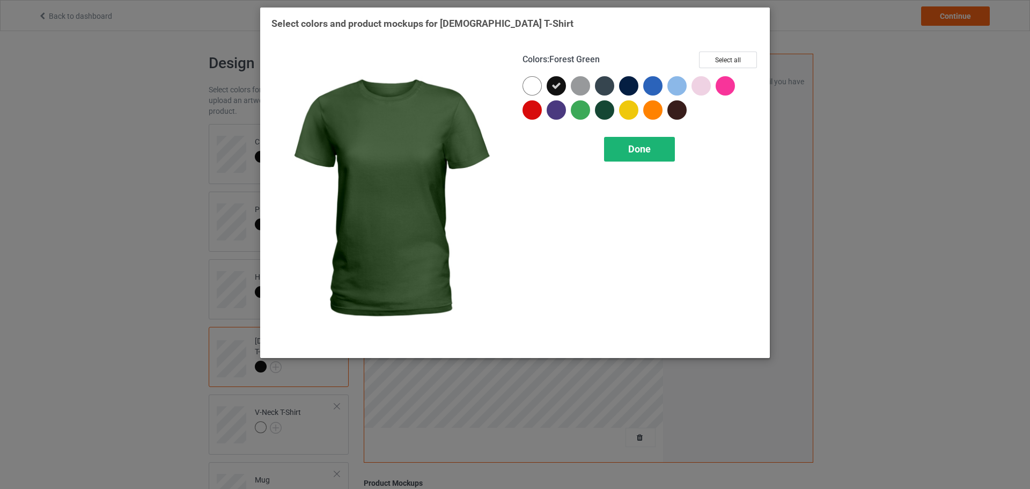
click at [626, 138] on div "Done" at bounding box center [639, 149] width 71 height 25
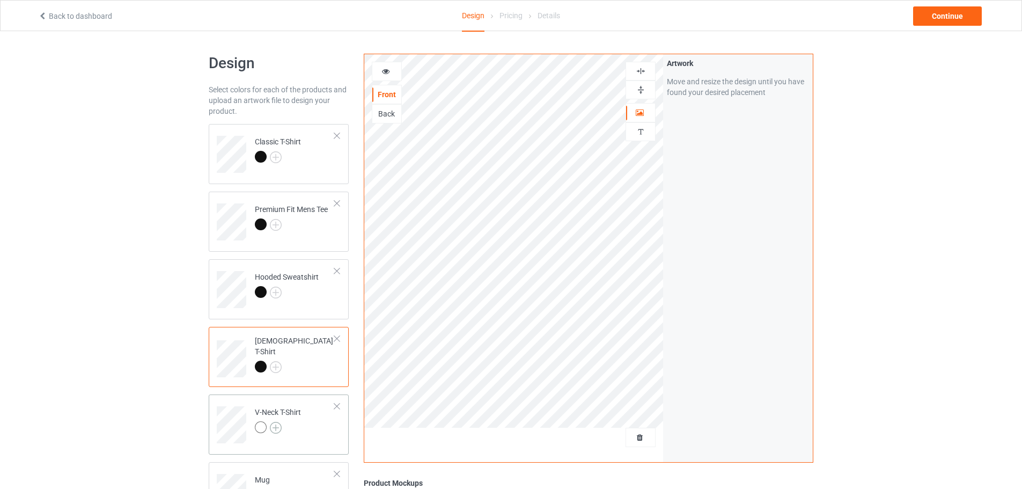
click at [278, 424] on img at bounding box center [276, 428] width 12 height 12
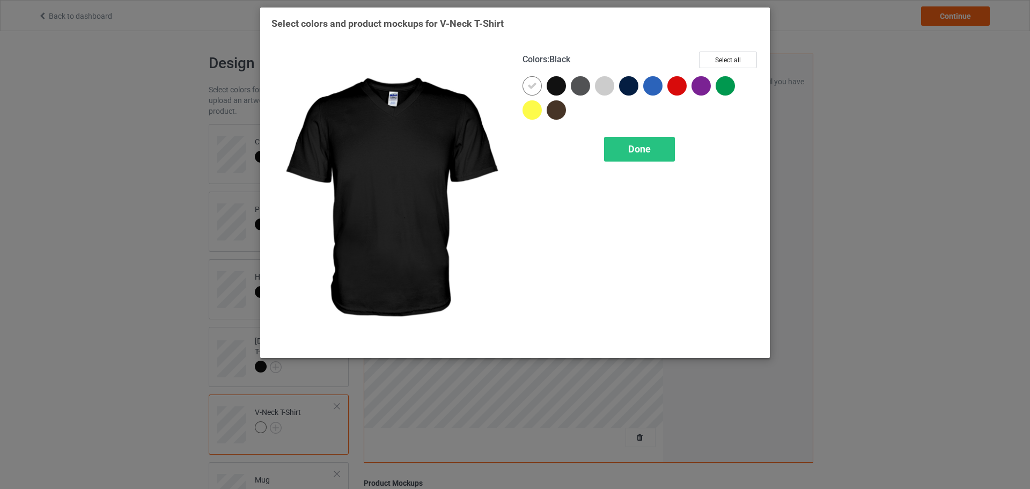
click at [569, 83] on div at bounding box center [559, 88] width 24 height 24
click at [539, 84] on div at bounding box center [531, 85] width 19 height 19
click at [620, 131] on div "Colors : Black Select all Done" at bounding box center [640, 199] width 251 height 310
click at [631, 148] on span "Done" at bounding box center [639, 148] width 23 height 11
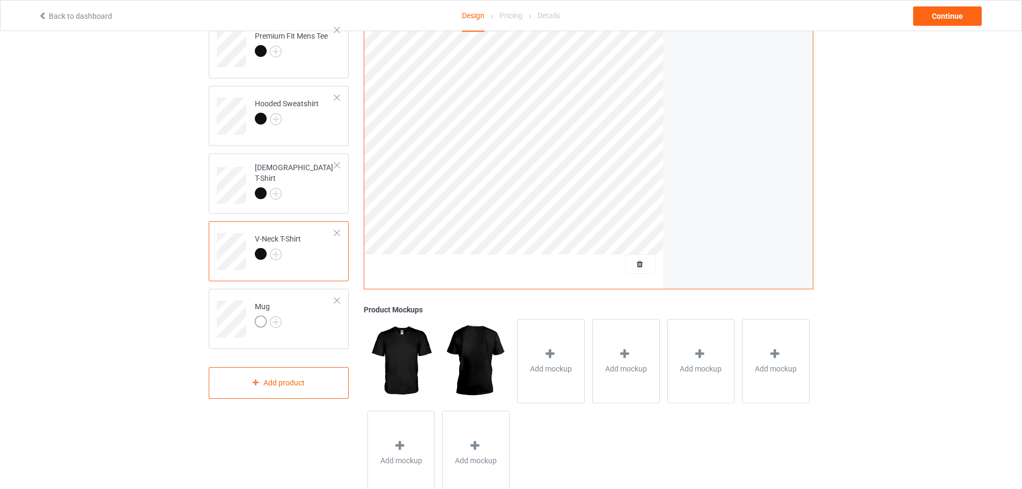
scroll to position [207, 0]
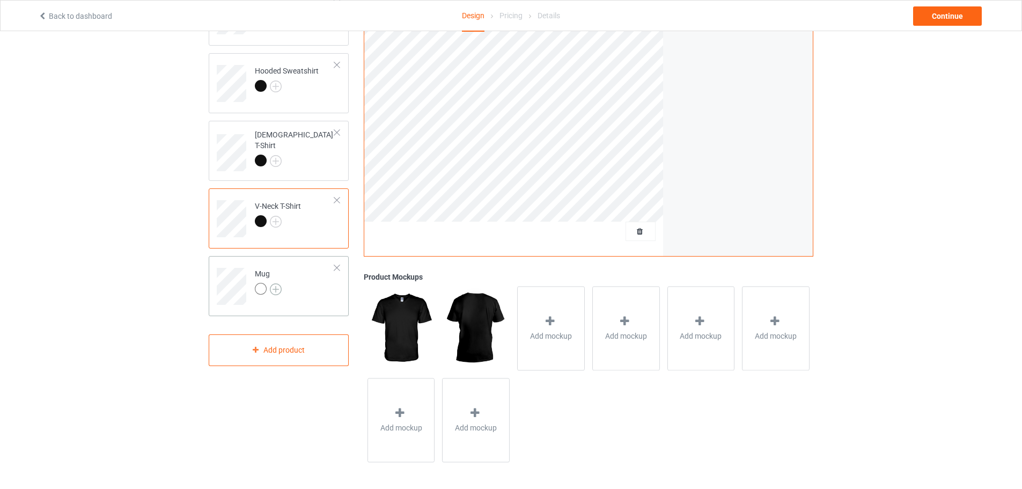
click at [275, 288] on img at bounding box center [276, 289] width 12 height 12
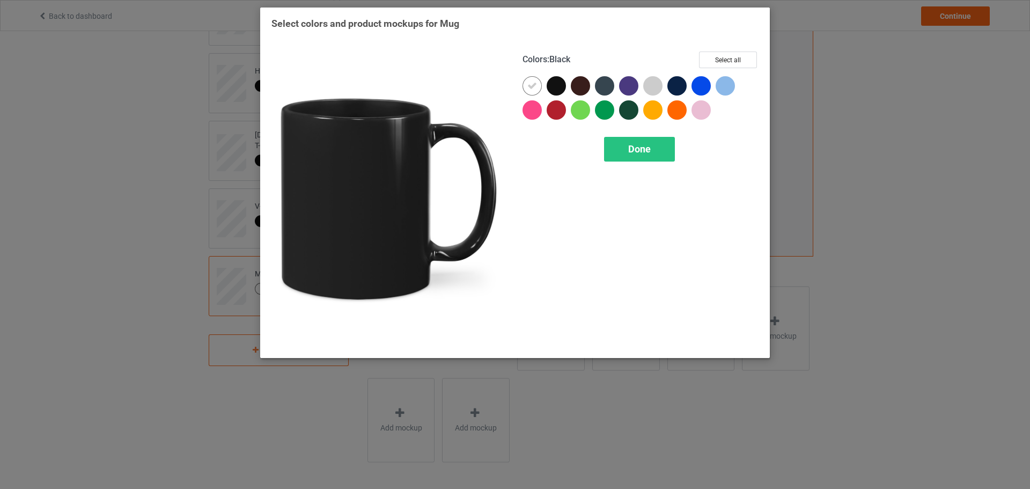
drag, startPoint x: 556, startPoint y: 89, endPoint x: 547, endPoint y: 89, distance: 9.1
click at [557, 89] on div at bounding box center [556, 85] width 19 height 19
click at [541, 87] on div at bounding box center [531, 85] width 19 height 19
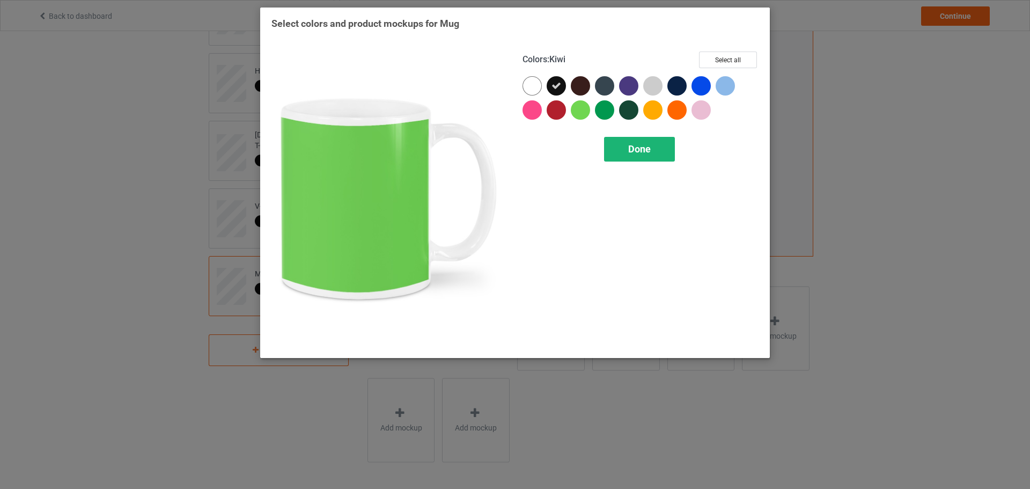
click at [608, 144] on div "Done" at bounding box center [639, 149] width 71 height 25
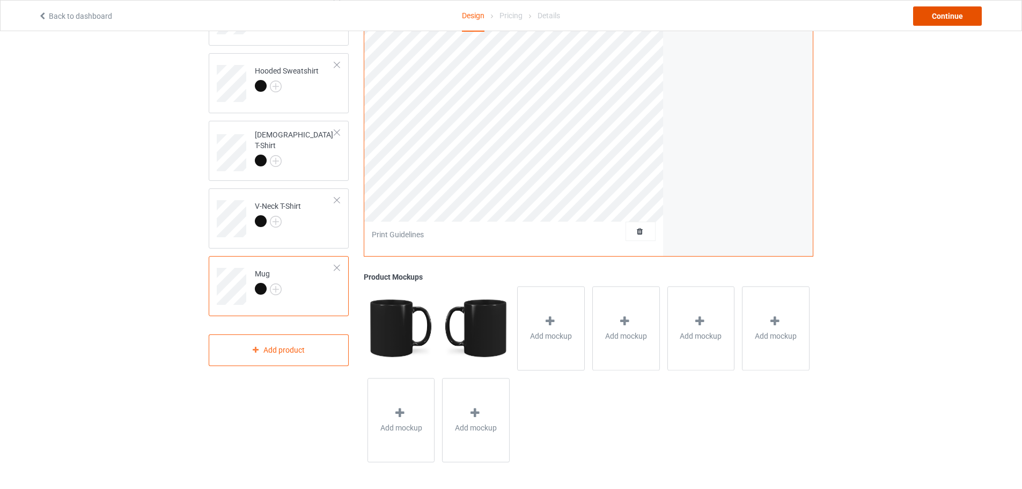
click at [934, 18] on div "Continue" at bounding box center [947, 15] width 69 height 19
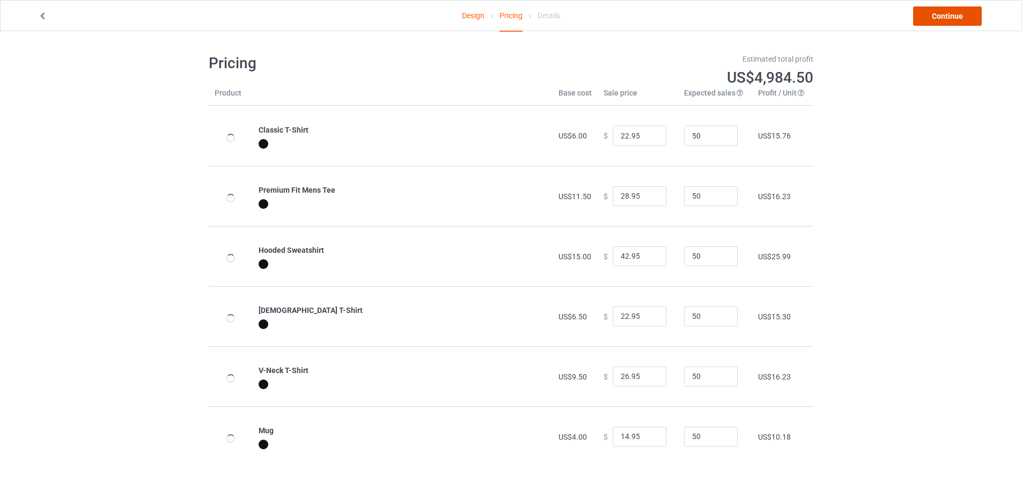
click at [948, 17] on link "Continue" at bounding box center [947, 15] width 69 height 19
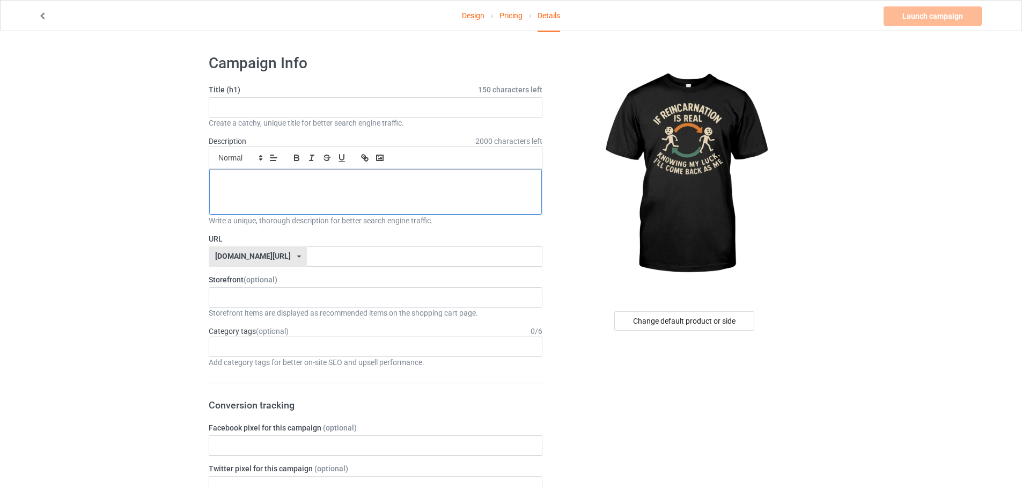
click at [379, 187] on div at bounding box center [375, 191] width 333 height 45
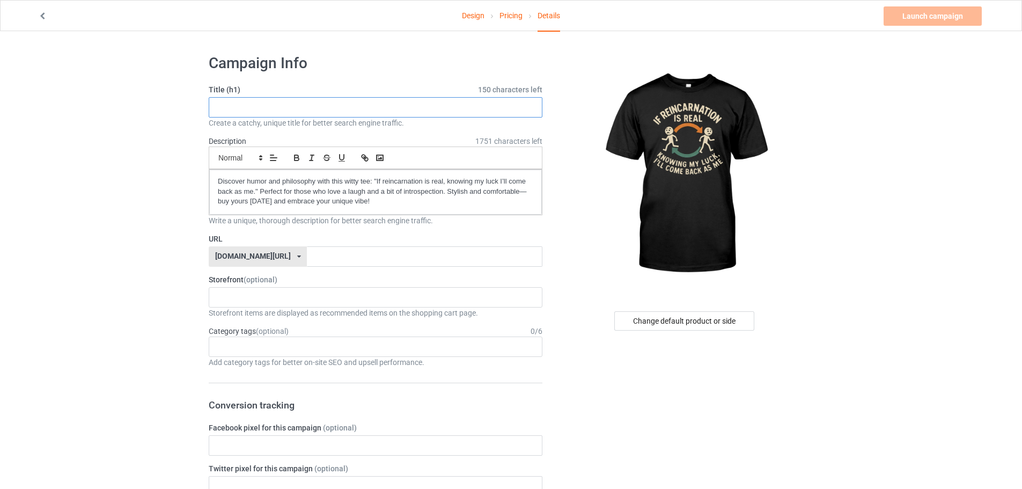
click at [336, 104] on input "text" at bounding box center [376, 107] width 334 height 20
paste input "Reincarnation"
type input "Reincarnation"
click at [307, 249] on input "text" at bounding box center [424, 256] width 235 height 20
paste input "Reincarnation"
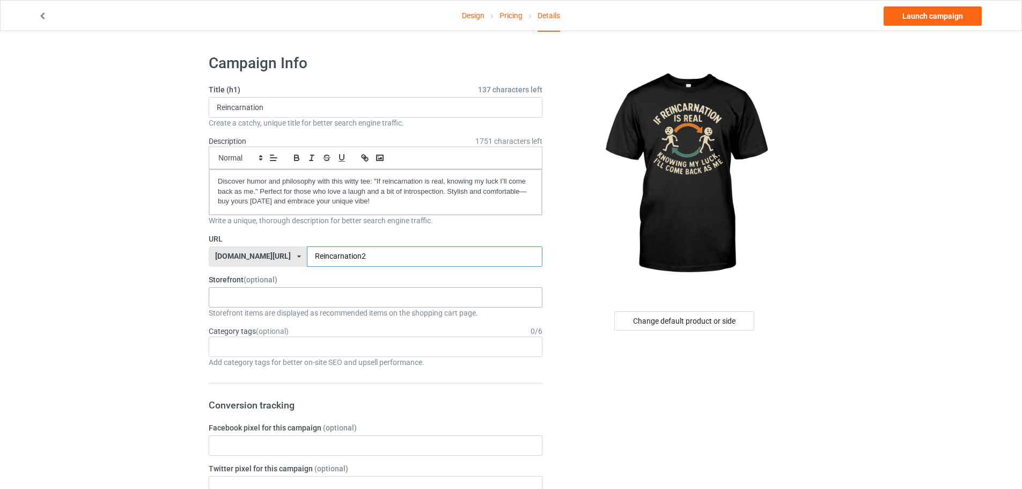
type input "Reincarnation2"
click at [298, 292] on div "KIOTA Gaming Finish Line Fitness Mi-Tees 6767c36548d7ee002e084532 651a982803c4d…" at bounding box center [376, 297] width 334 height 20
click at [267, 348] on div "Mi-Tees" at bounding box center [375, 357] width 333 height 20
click at [895, 16] on link "Launch campaign" at bounding box center [932, 15] width 98 height 19
